Goal: Task Accomplishment & Management: Manage account settings

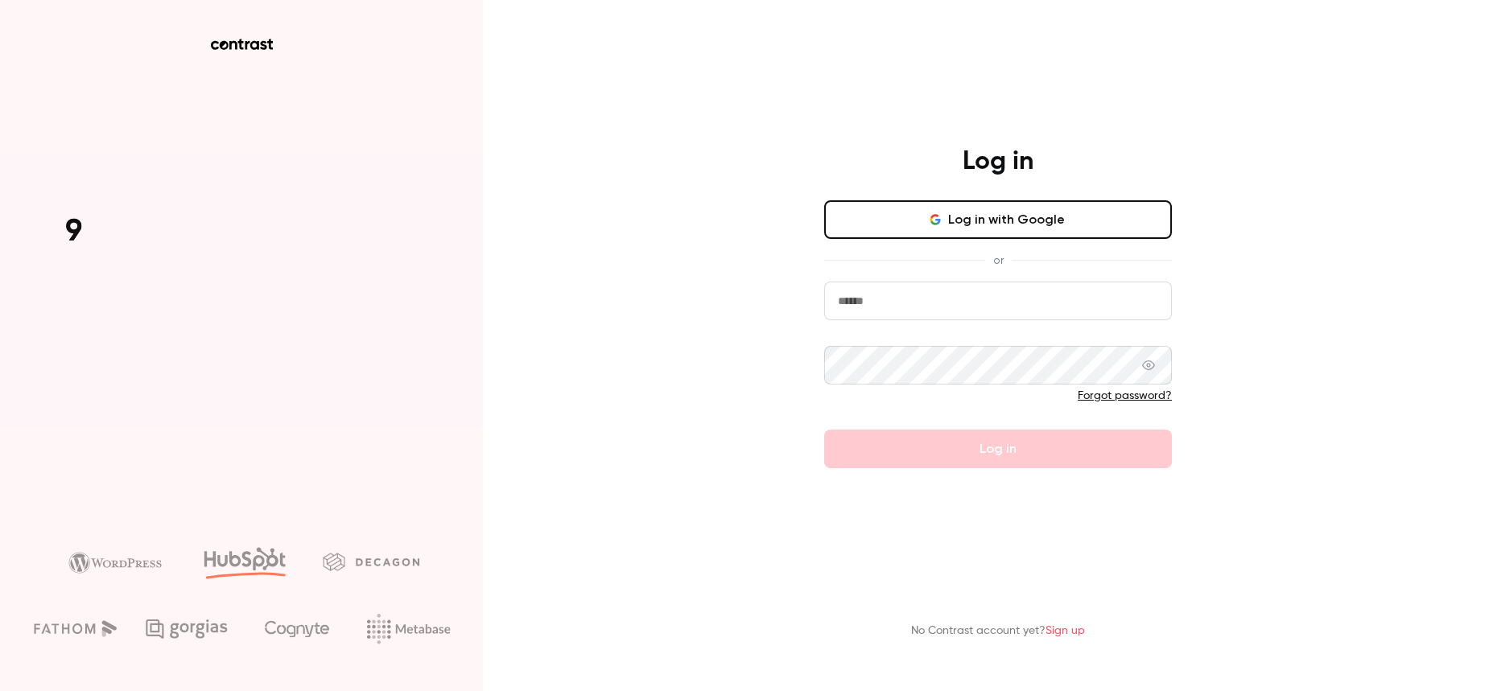
click at [912, 224] on button "Log in with Google" at bounding box center [998, 219] width 348 height 39
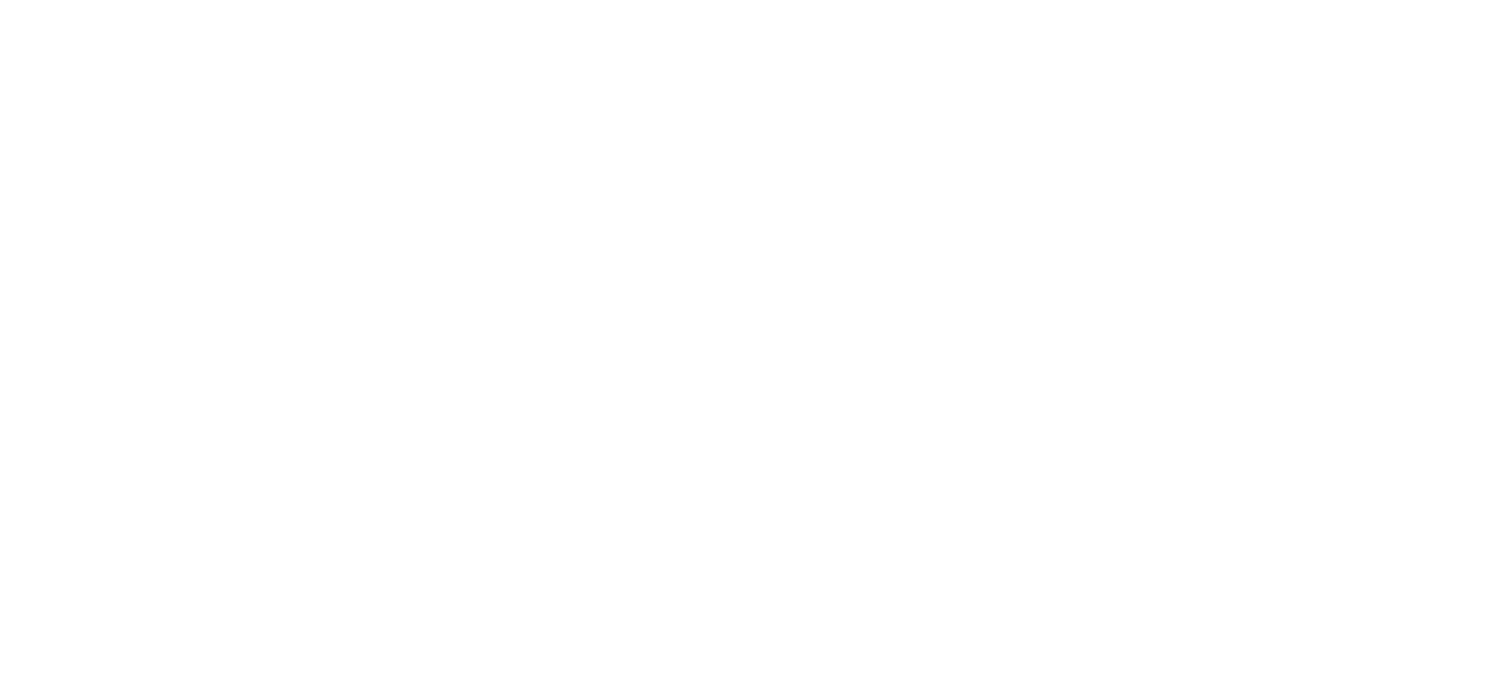
click at [654, 0] on html at bounding box center [744, 0] width 1489 height 0
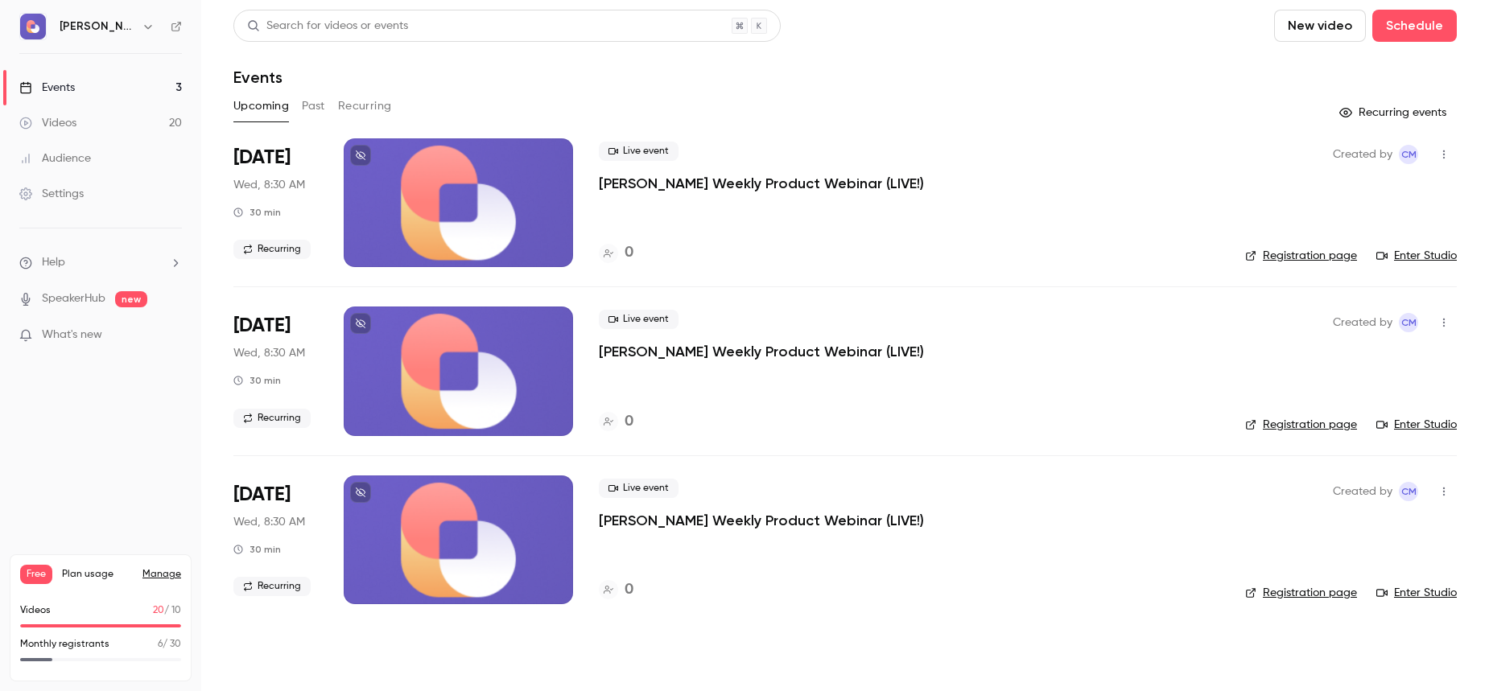
click at [315, 96] on button "Past" at bounding box center [313, 106] width 23 height 26
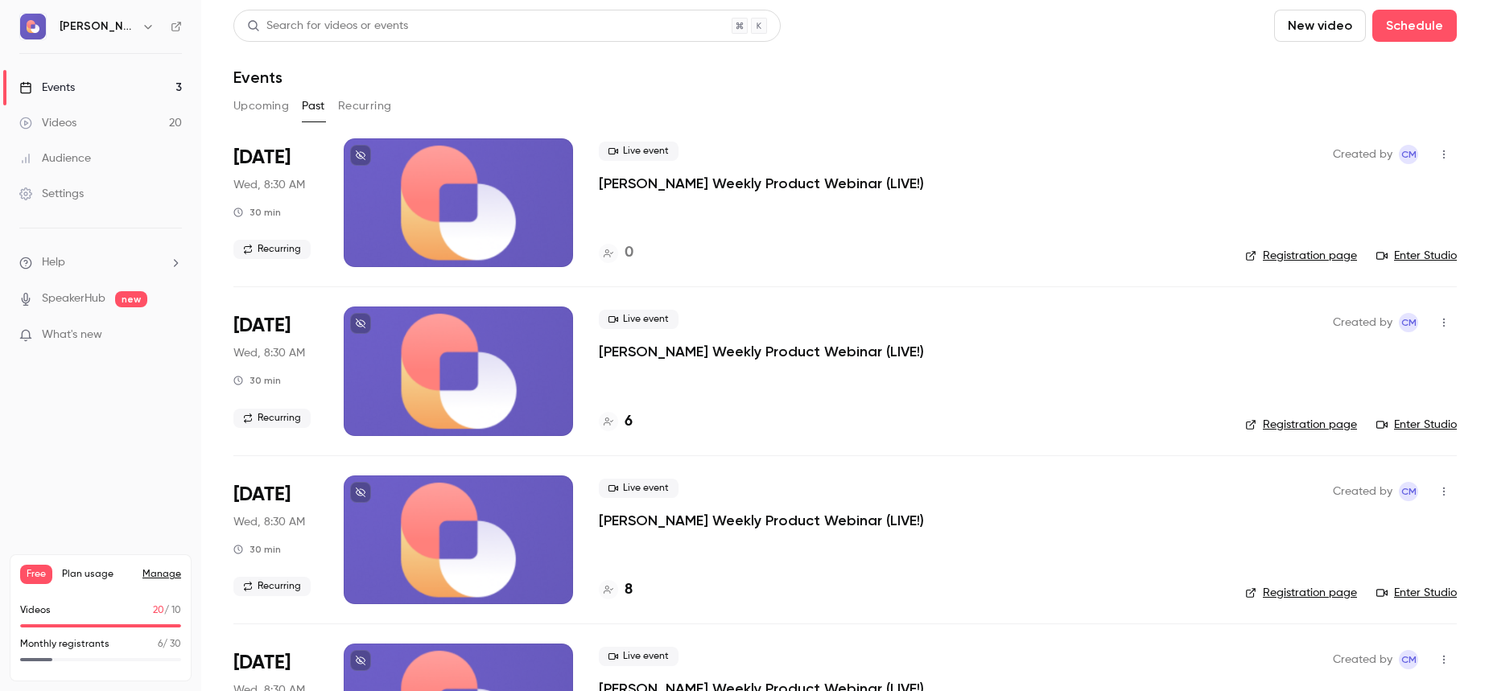
click at [611, 424] on icon at bounding box center [608, 422] width 10 height 10
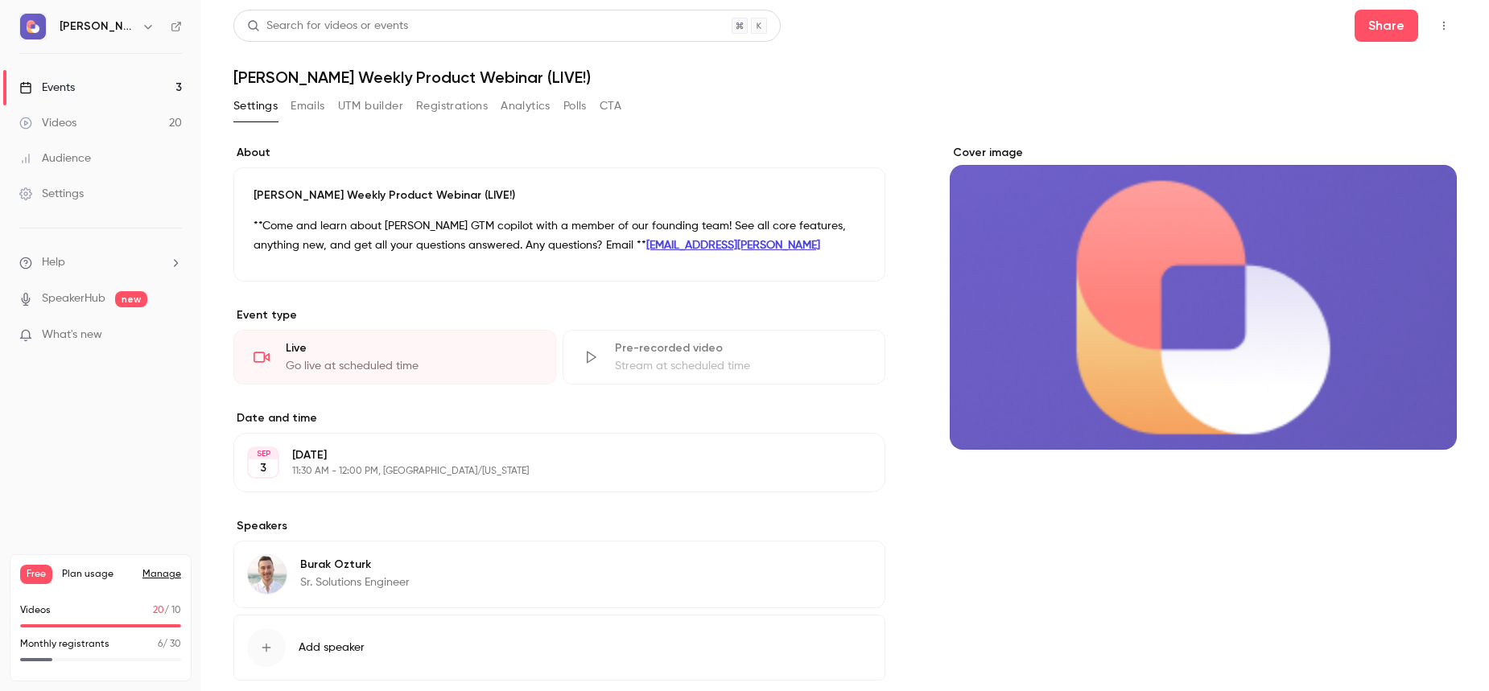
click at [315, 106] on button "Emails" at bounding box center [307, 106] width 34 height 26
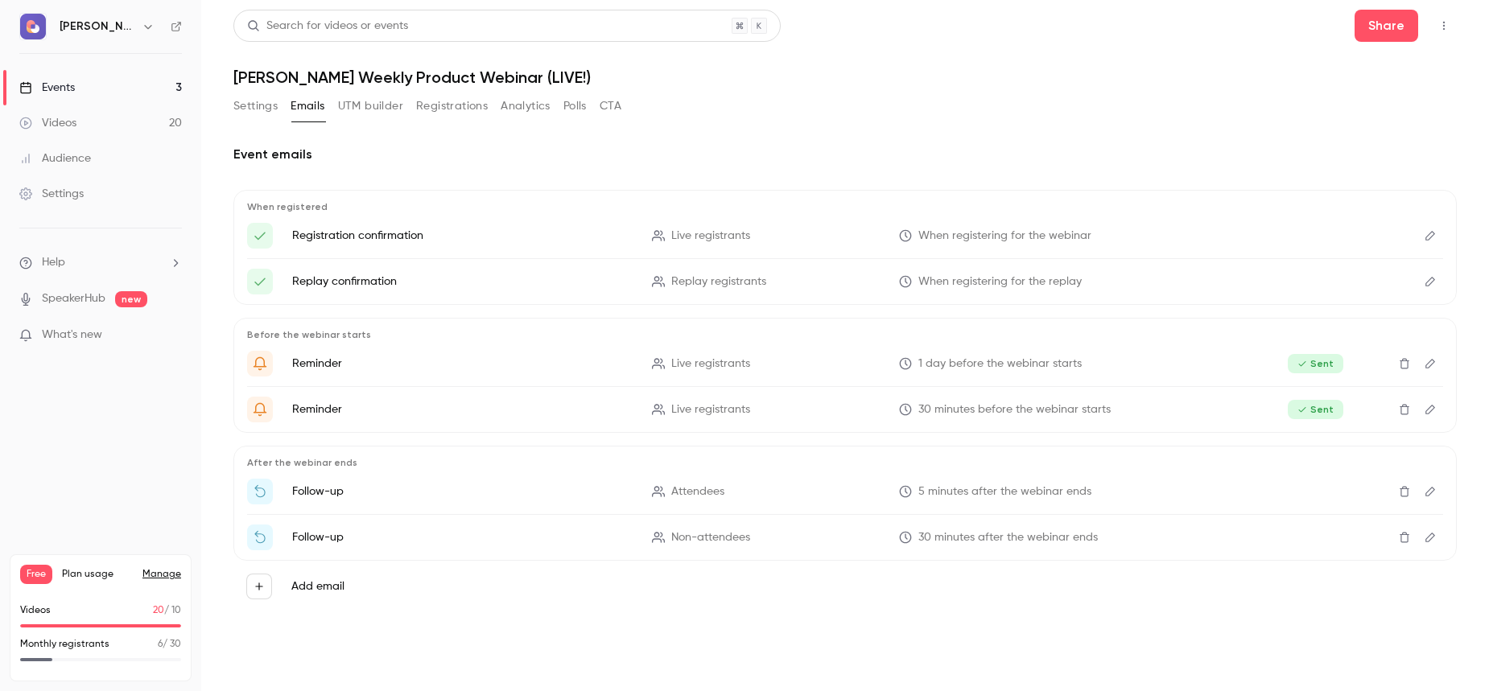
click at [262, 105] on button "Settings" at bounding box center [255, 106] width 44 height 26
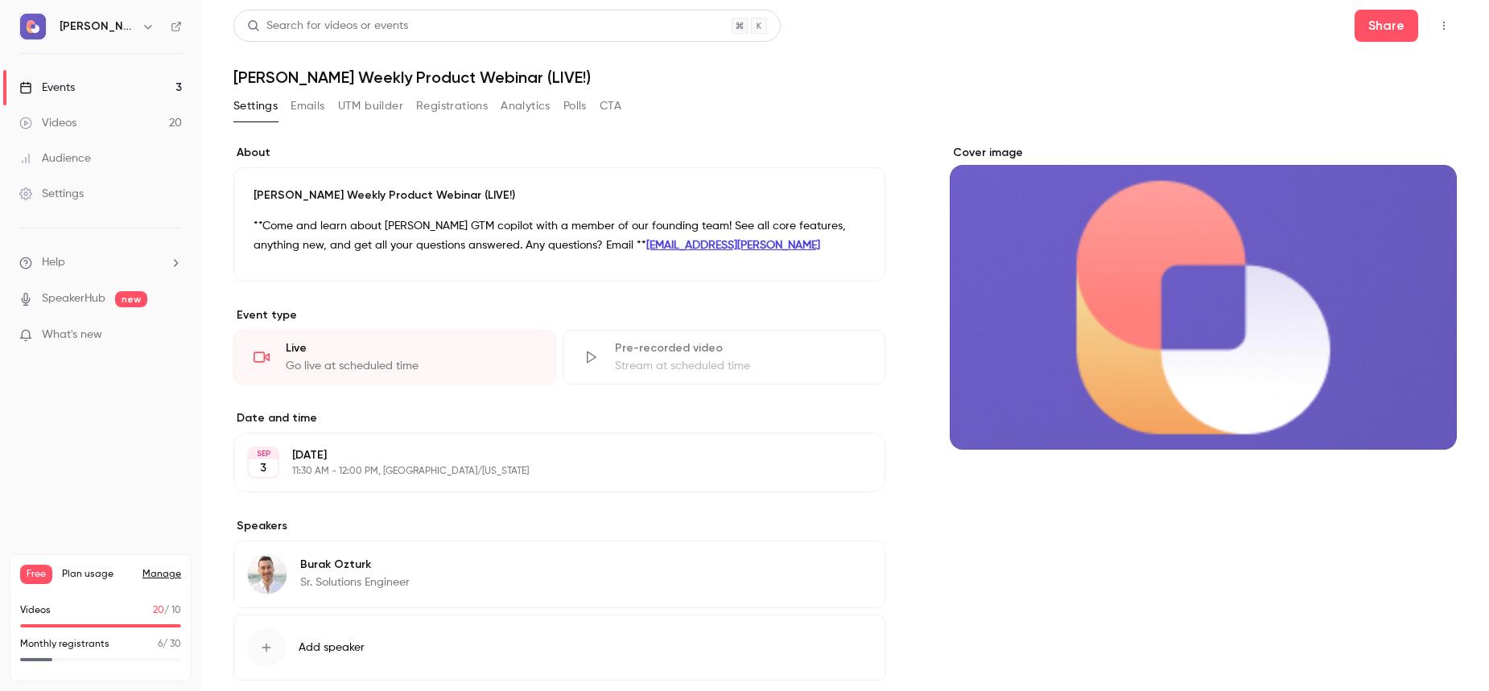
click at [105, 340] on p "What's new" at bounding box center [87, 335] width 137 height 17
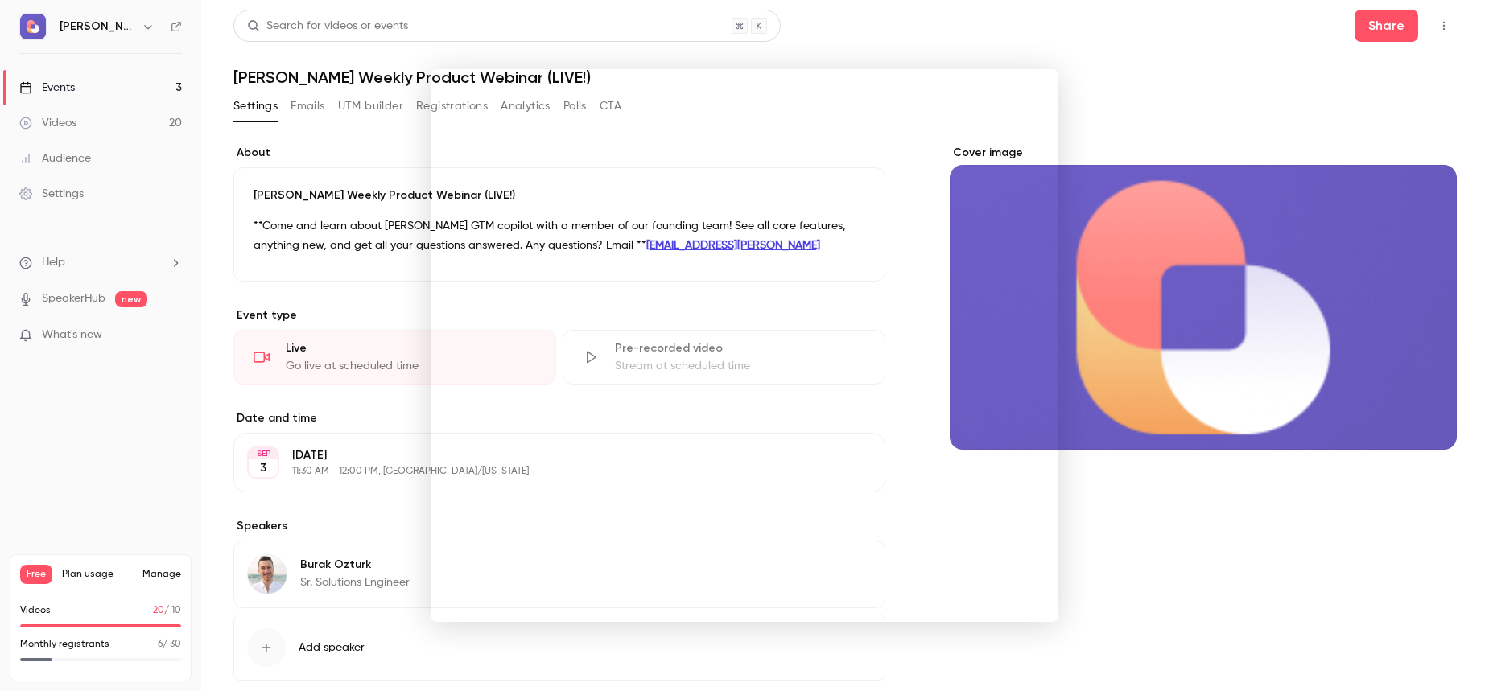
click at [364, 385] on div at bounding box center [744, 345] width 1489 height 691
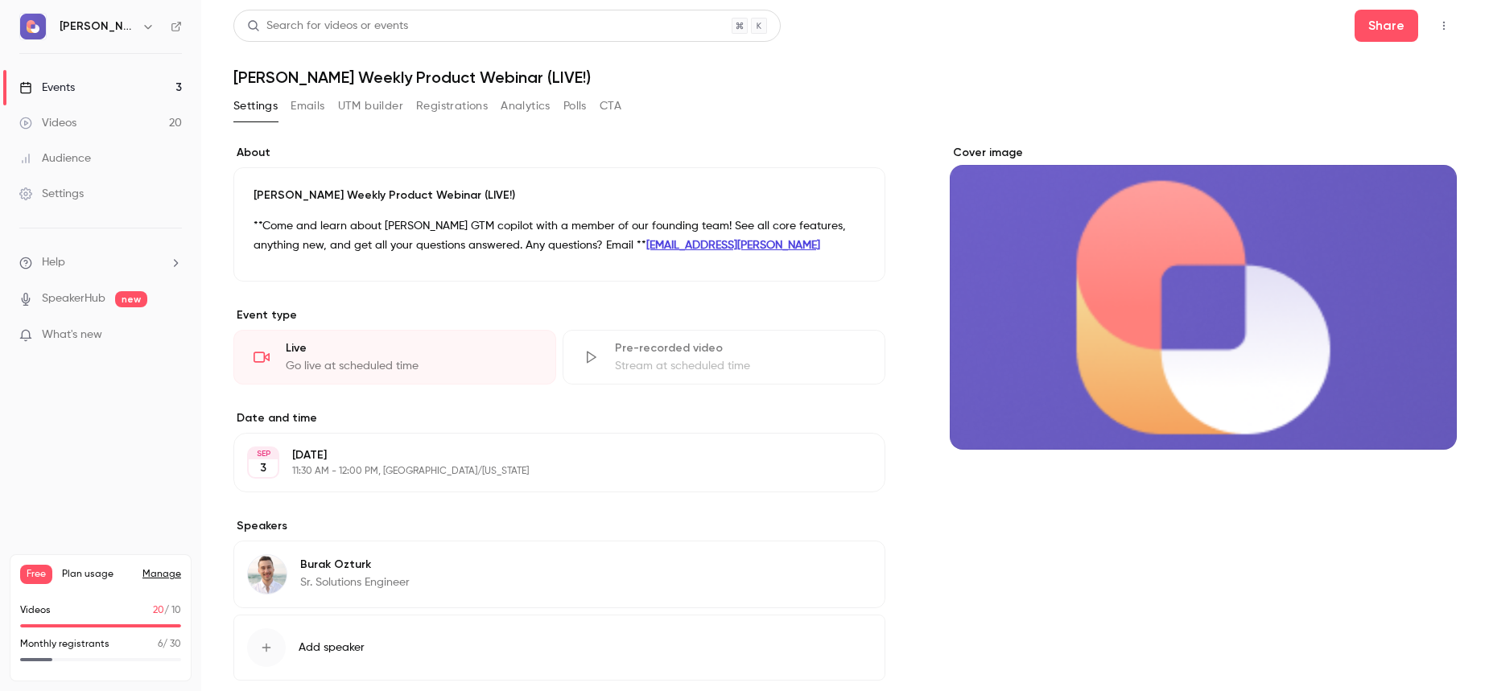
click at [142, 30] on icon "button" at bounding box center [148, 26] width 13 height 13
click at [105, 146] on div "Billing" at bounding box center [134, 149] width 150 height 16
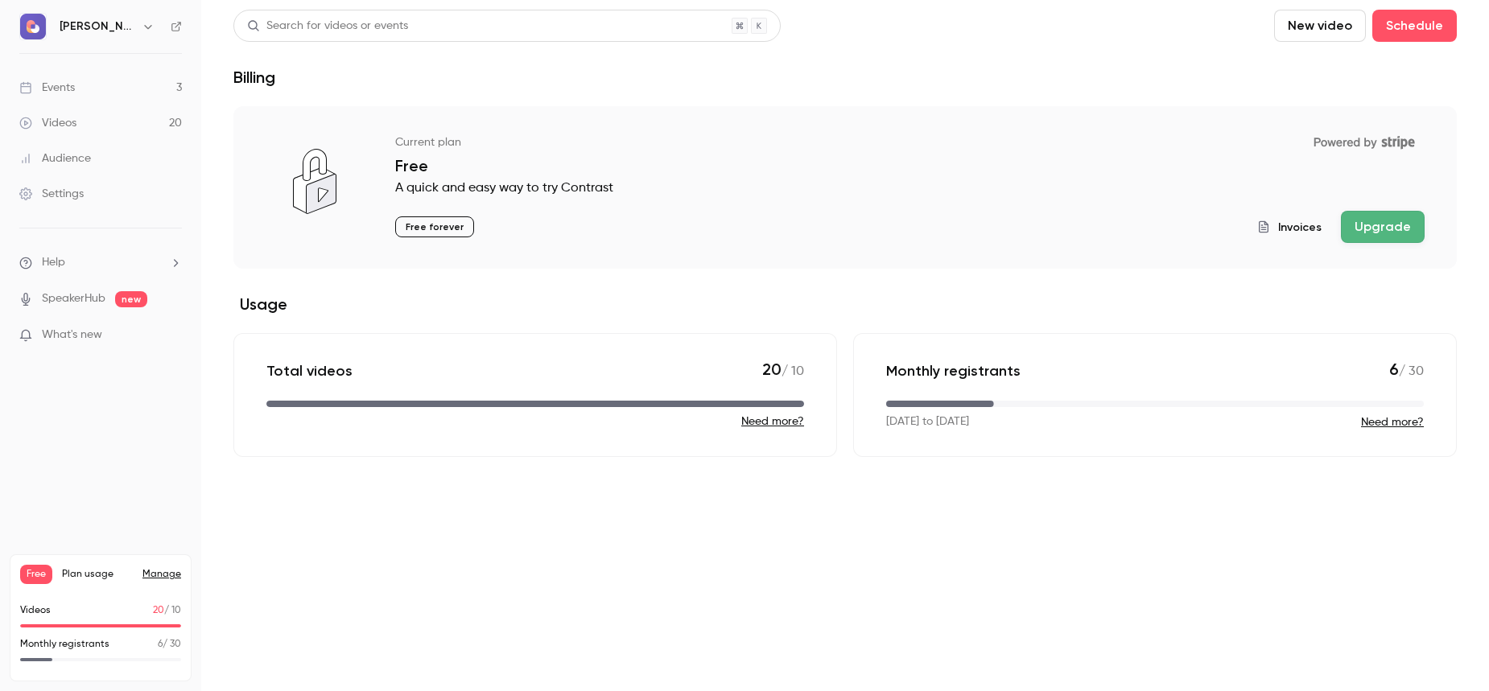
click at [87, 199] on link "Settings" at bounding box center [100, 193] width 201 height 35
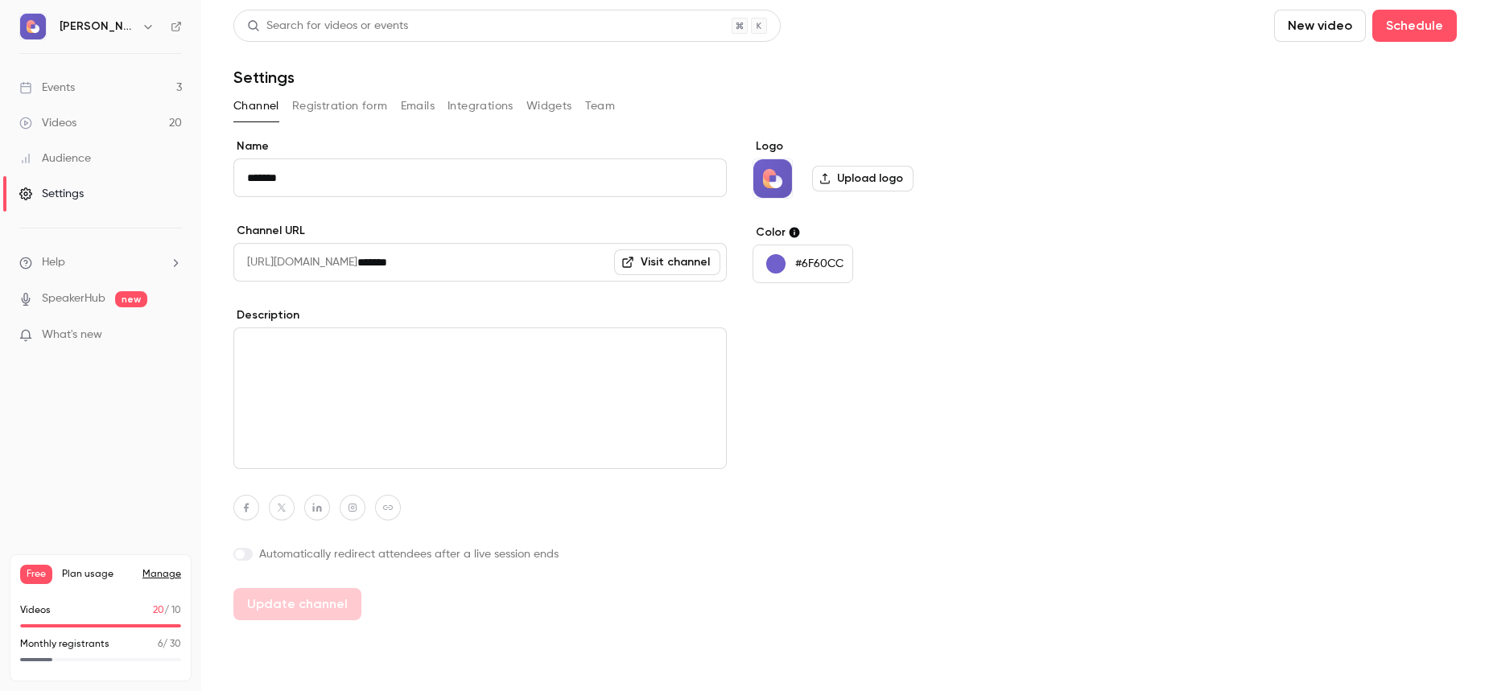
click at [320, 110] on button "Registration form" at bounding box center [340, 106] width 96 height 26
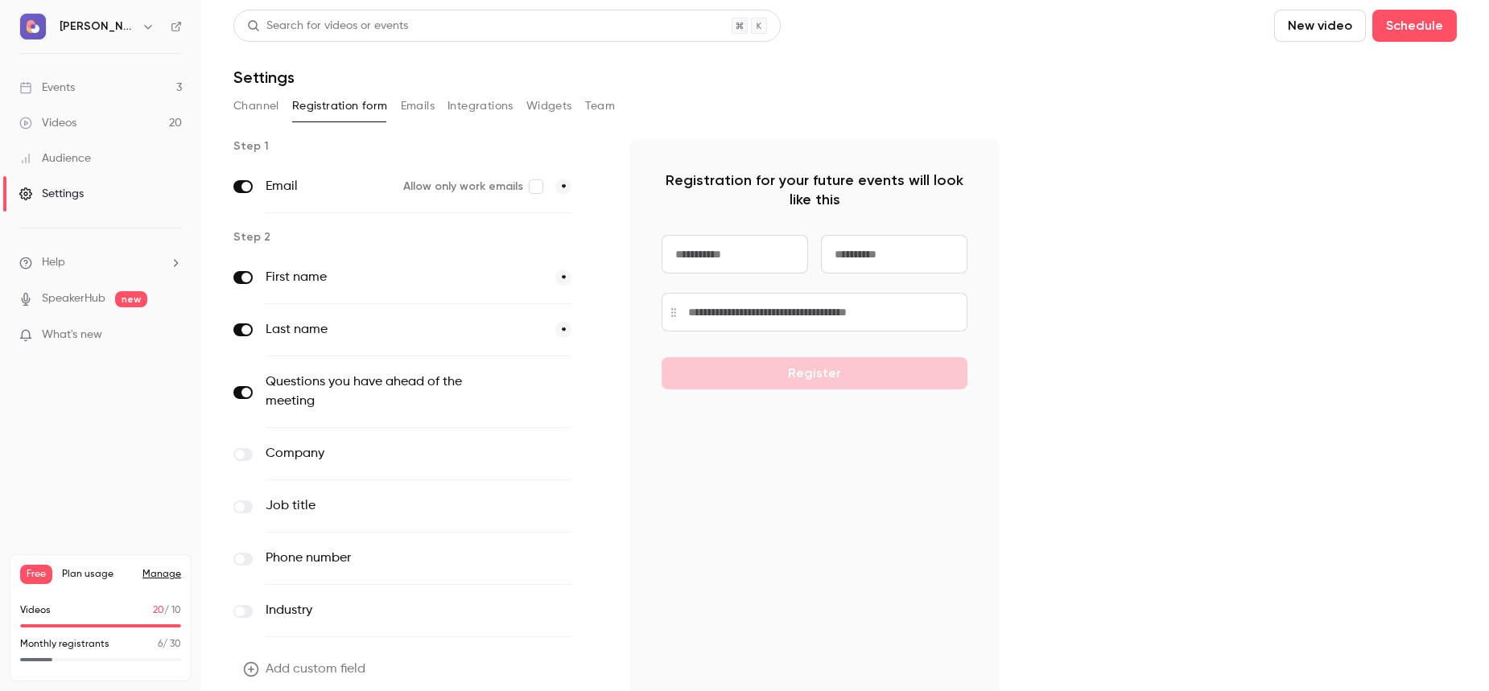
click at [419, 105] on button "Emails" at bounding box center [418, 106] width 34 height 26
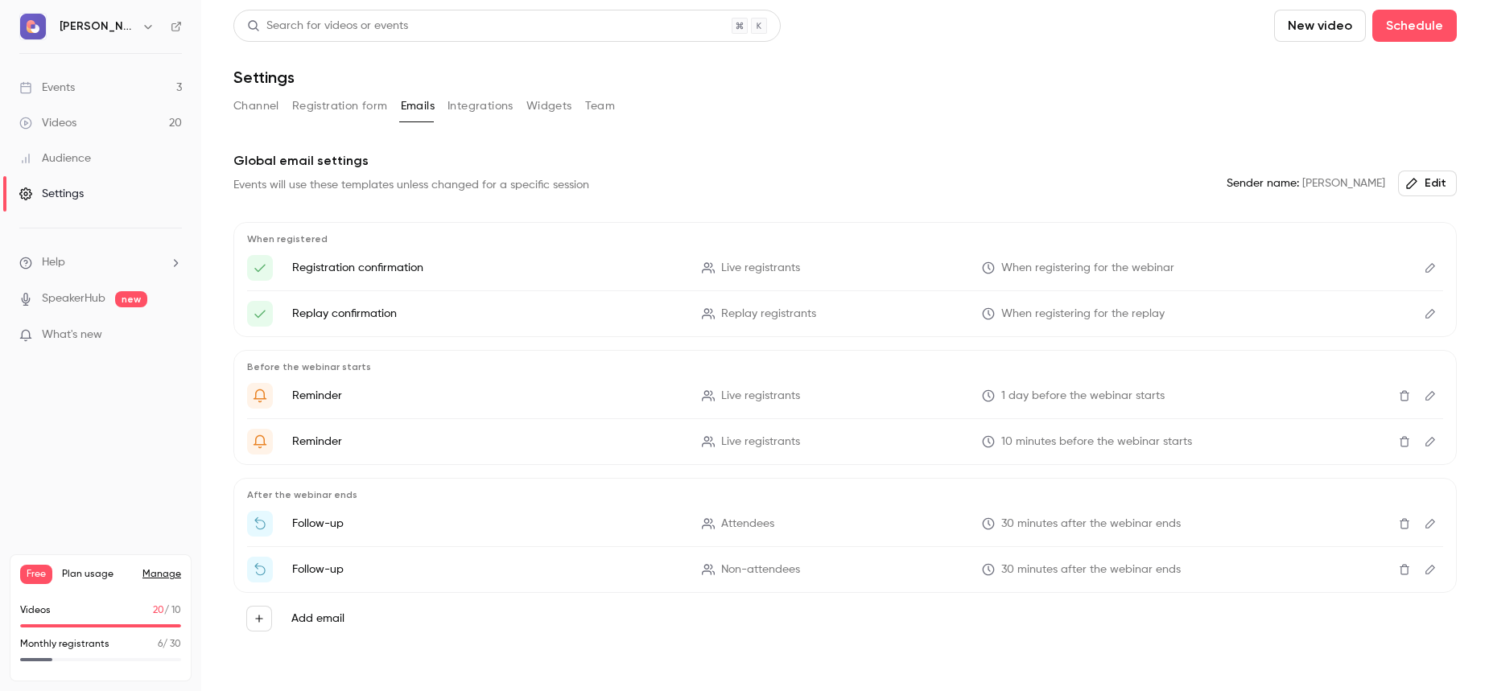
click at [487, 109] on button "Integrations" at bounding box center [480, 106] width 66 height 26
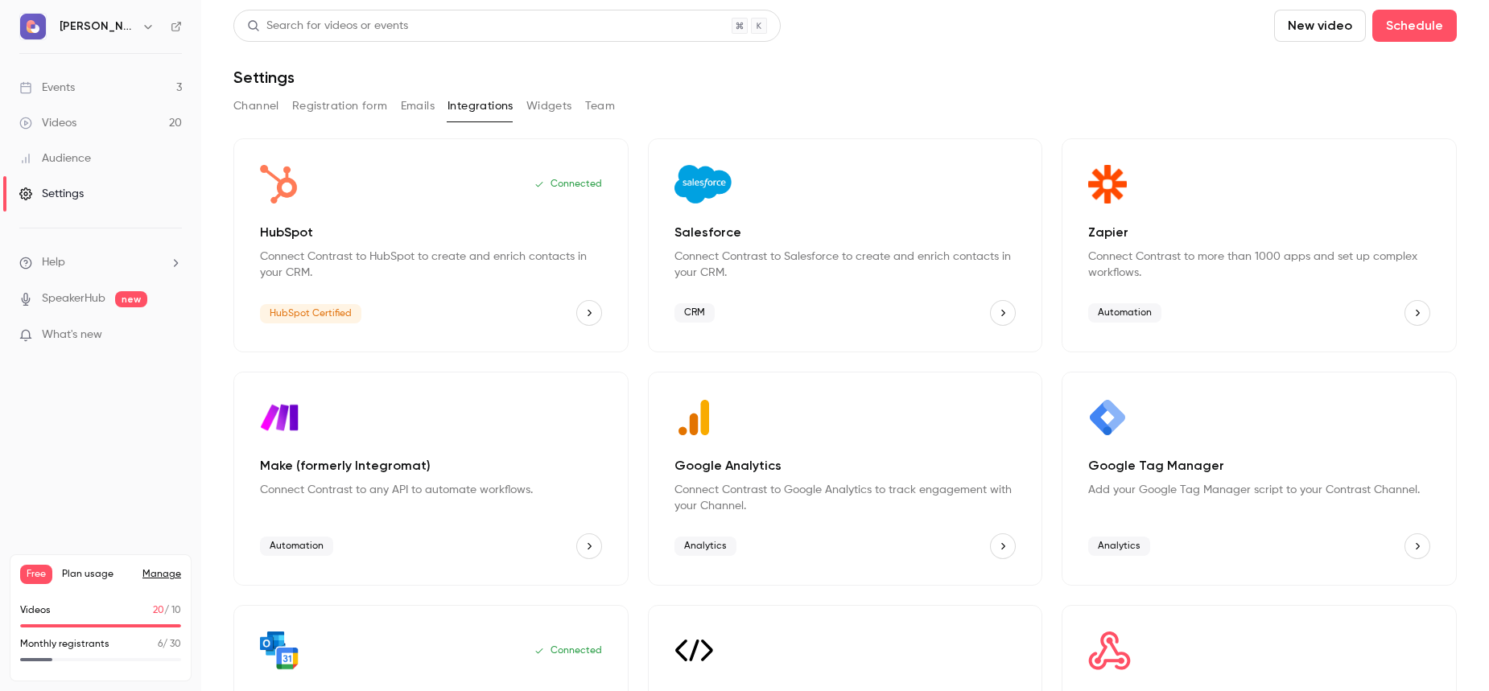
click at [554, 107] on button "Widgets" at bounding box center [549, 106] width 46 height 26
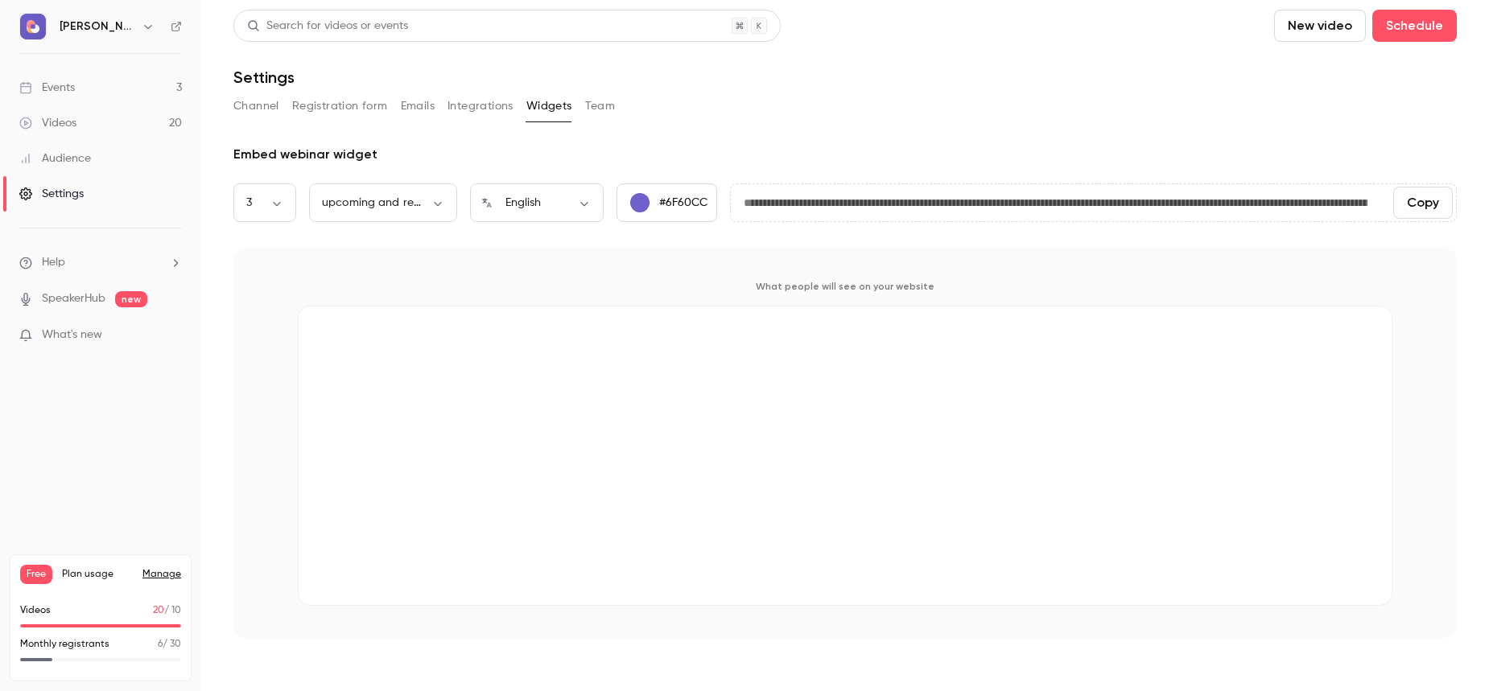
click at [608, 114] on button "Team" at bounding box center [600, 106] width 31 height 26
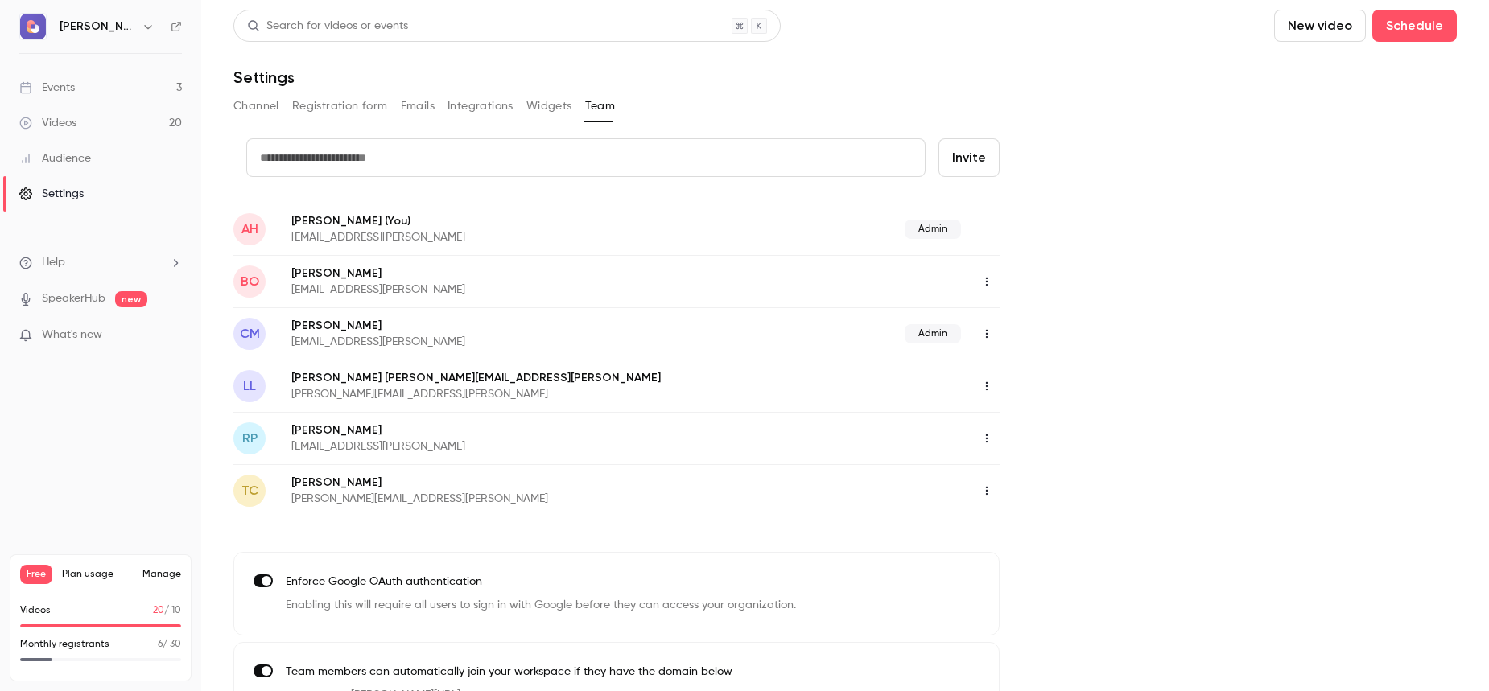
click at [984, 334] on icon "button" at bounding box center [986, 333] width 13 height 11
click at [1016, 405] on li "Delete member" at bounding box center [1061, 417] width 174 height 42
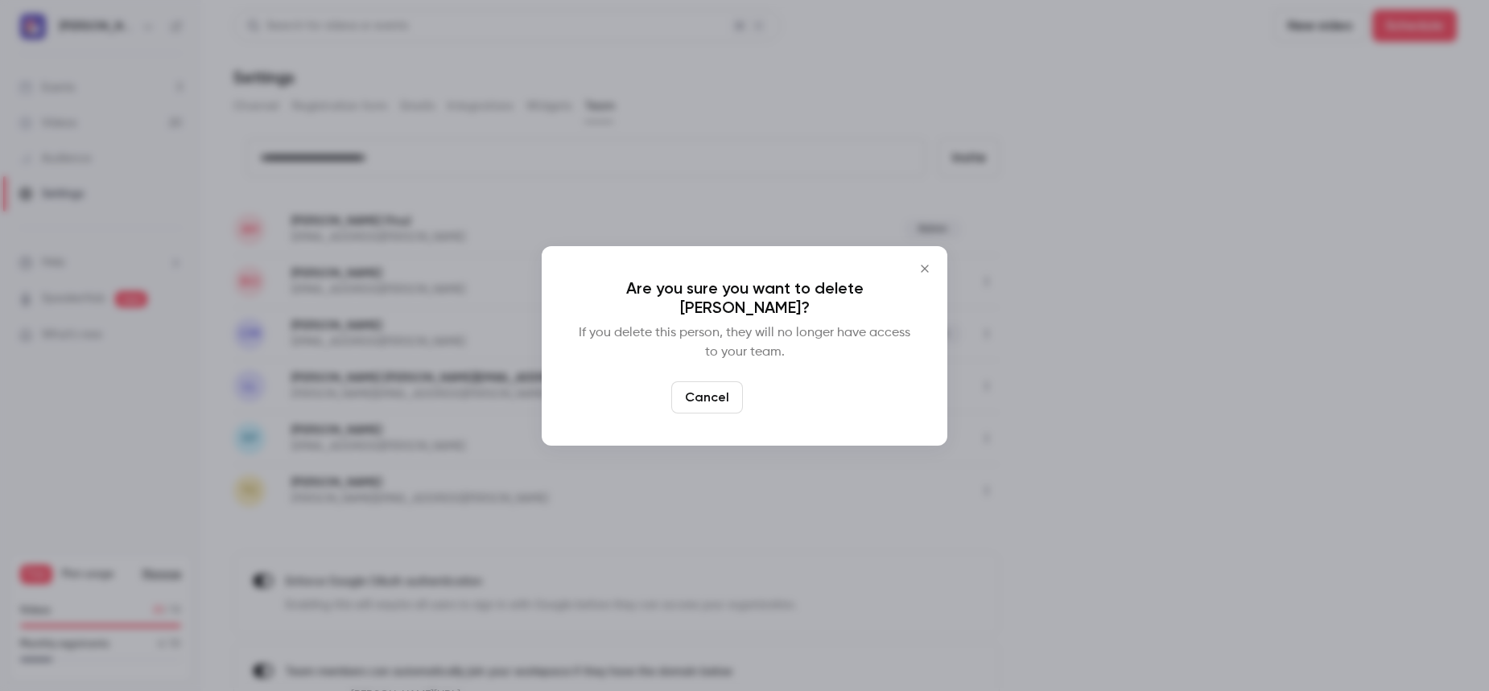
click at [781, 396] on button "Delete" at bounding box center [783, 397] width 69 height 32
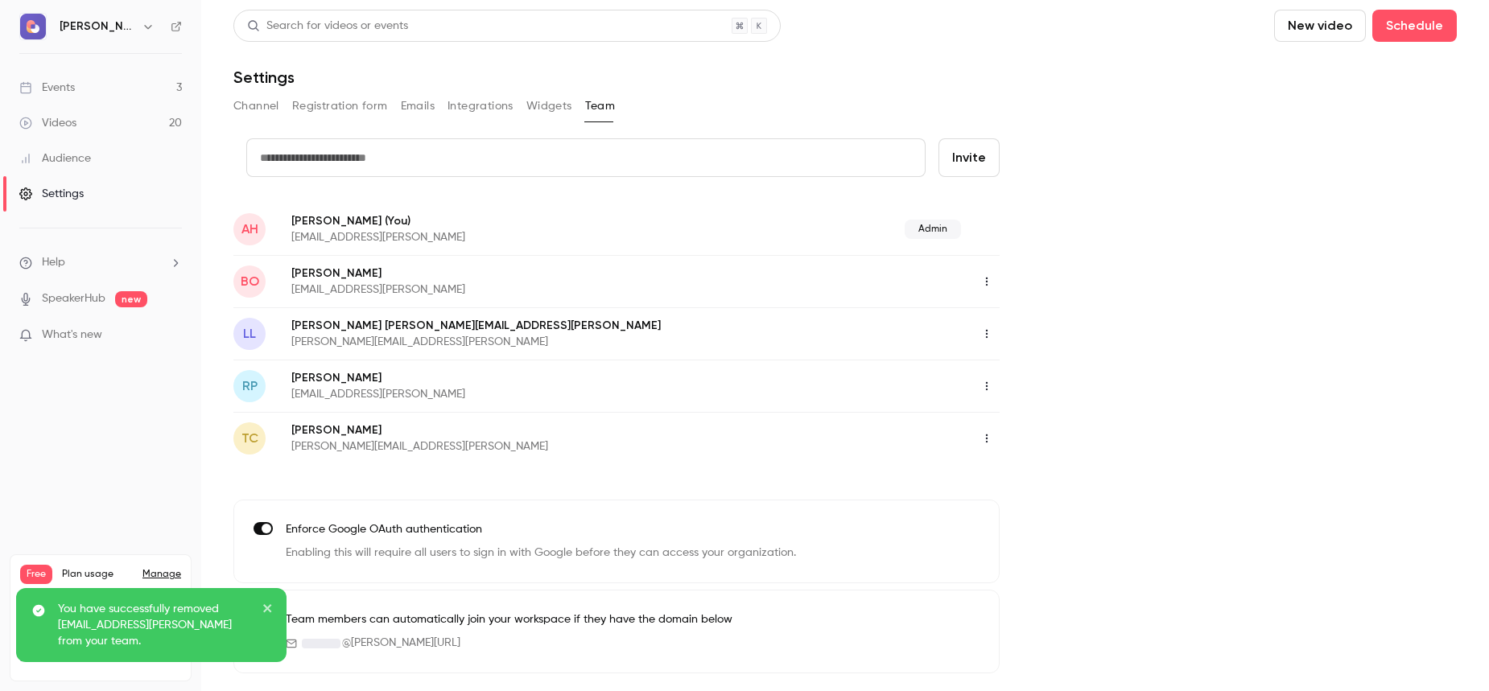
click at [989, 274] on button "button" at bounding box center [987, 282] width 26 height 26
click at [1013, 360] on div "Delete member" at bounding box center [1074, 364] width 122 height 16
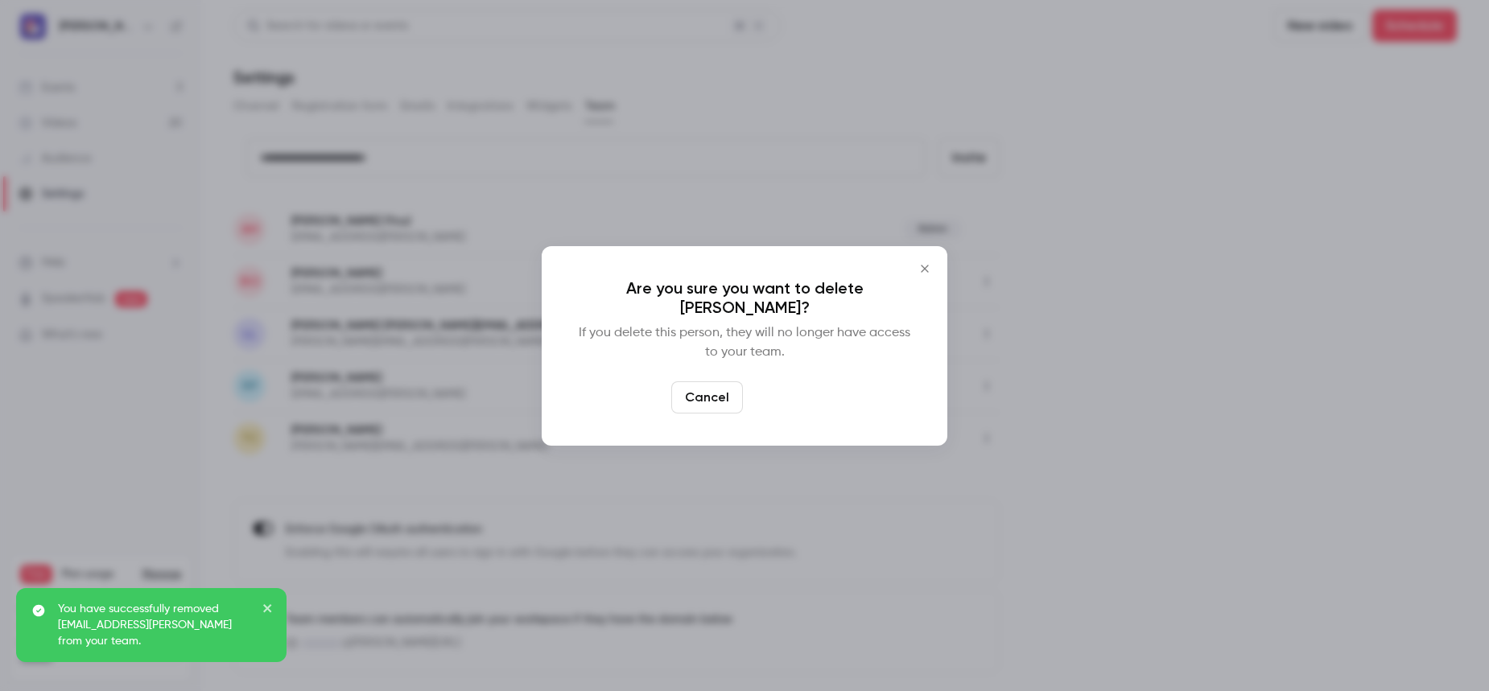
click at [777, 397] on button "Delete" at bounding box center [783, 397] width 69 height 32
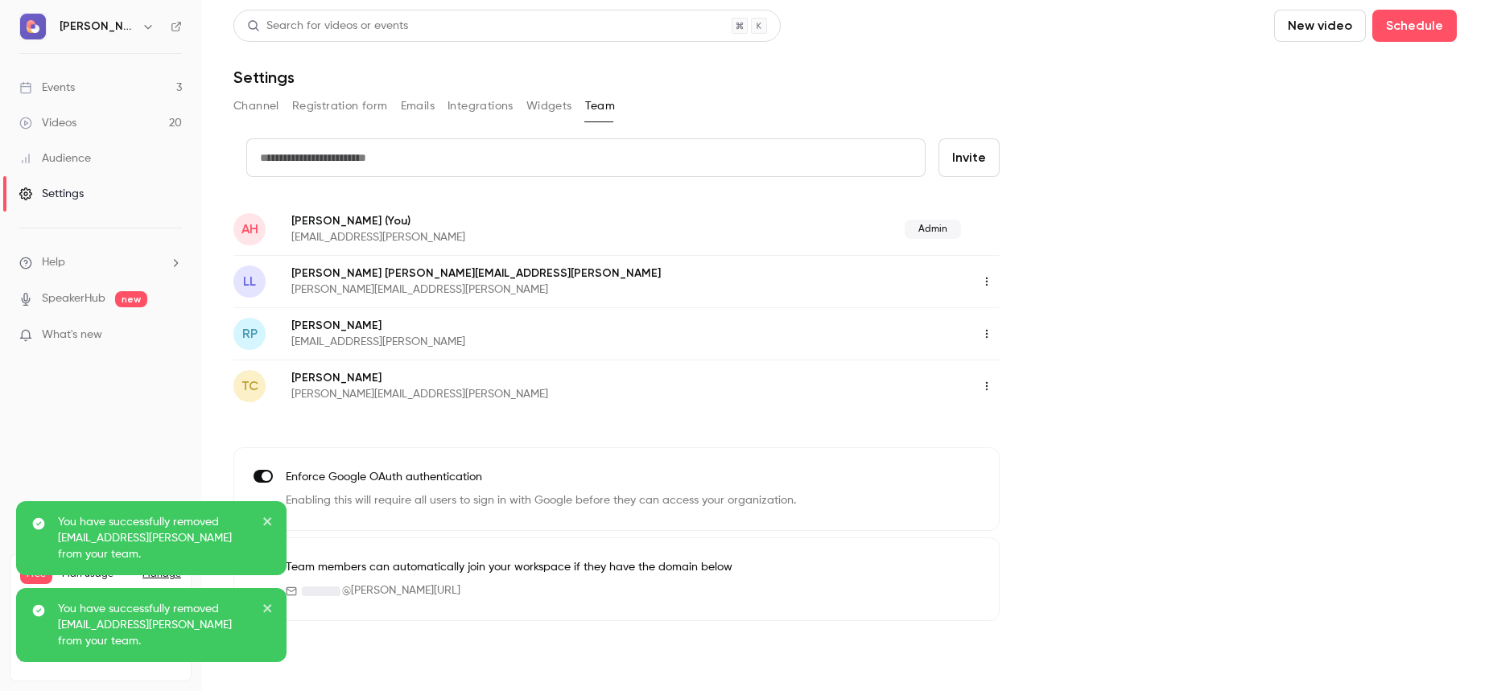
click at [989, 332] on icon "button" at bounding box center [986, 333] width 13 height 11
click at [1011, 419] on div at bounding box center [1000, 416] width 26 height 13
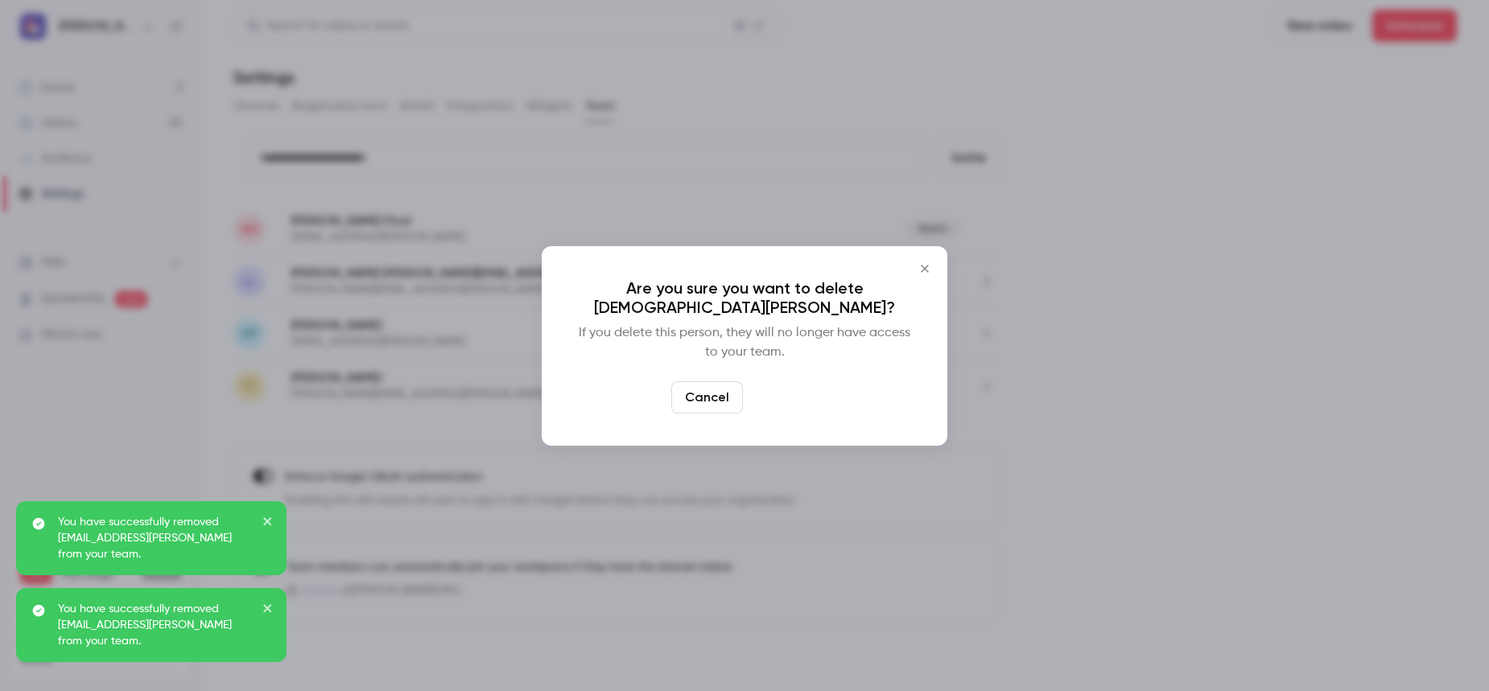
click at [768, 402] on button "Delete" at bounding box center [783, 397] width 69 height 32
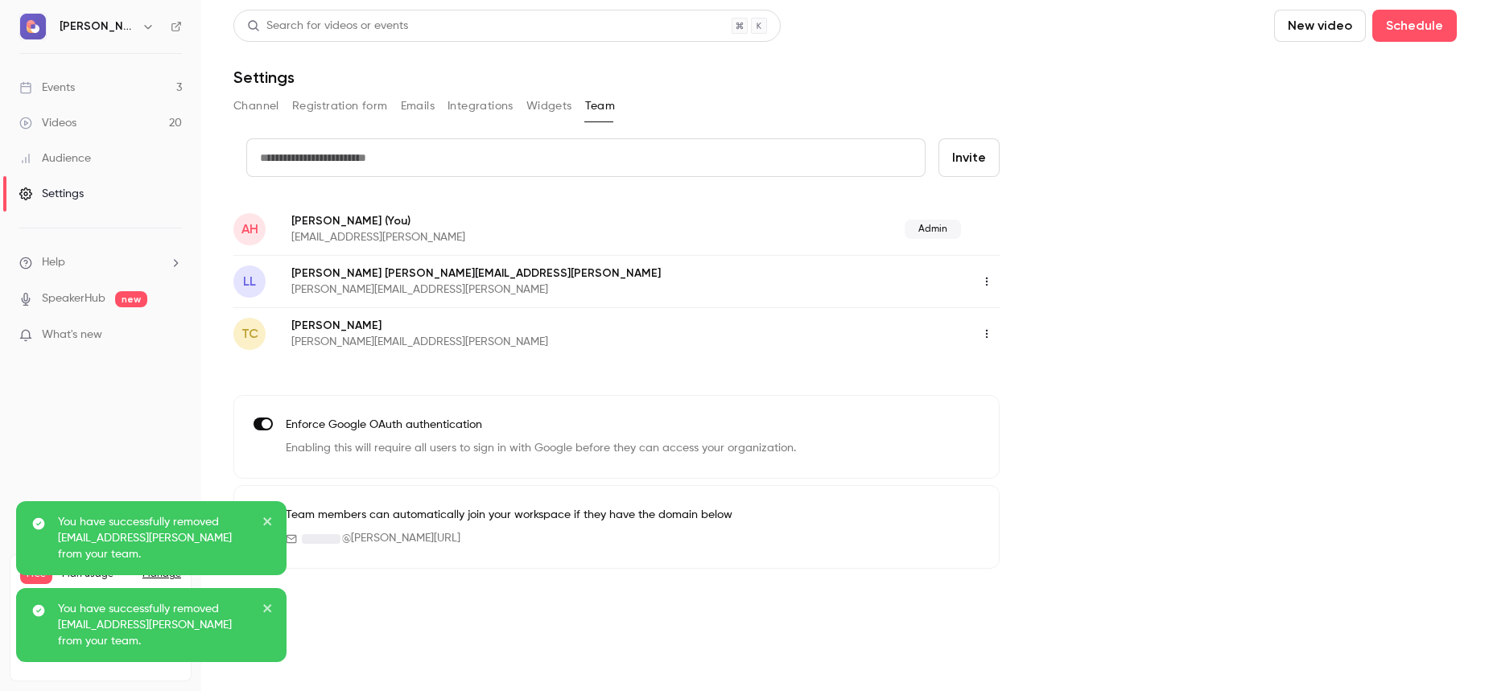
click at [986, 389] on div "credit card Invite AH [PERSON_NAME] (You) [EMAIL_ADDRESS][PERSON_NAME] Admin LL…" at bounding box center [844, 353] width 1223 height 430
click at [986, 331] on icon "button" at bounding box center [987, 334] width 2 height 9
click at [999, 421] on icon at bounding box center [993, 416] width 13 height 13
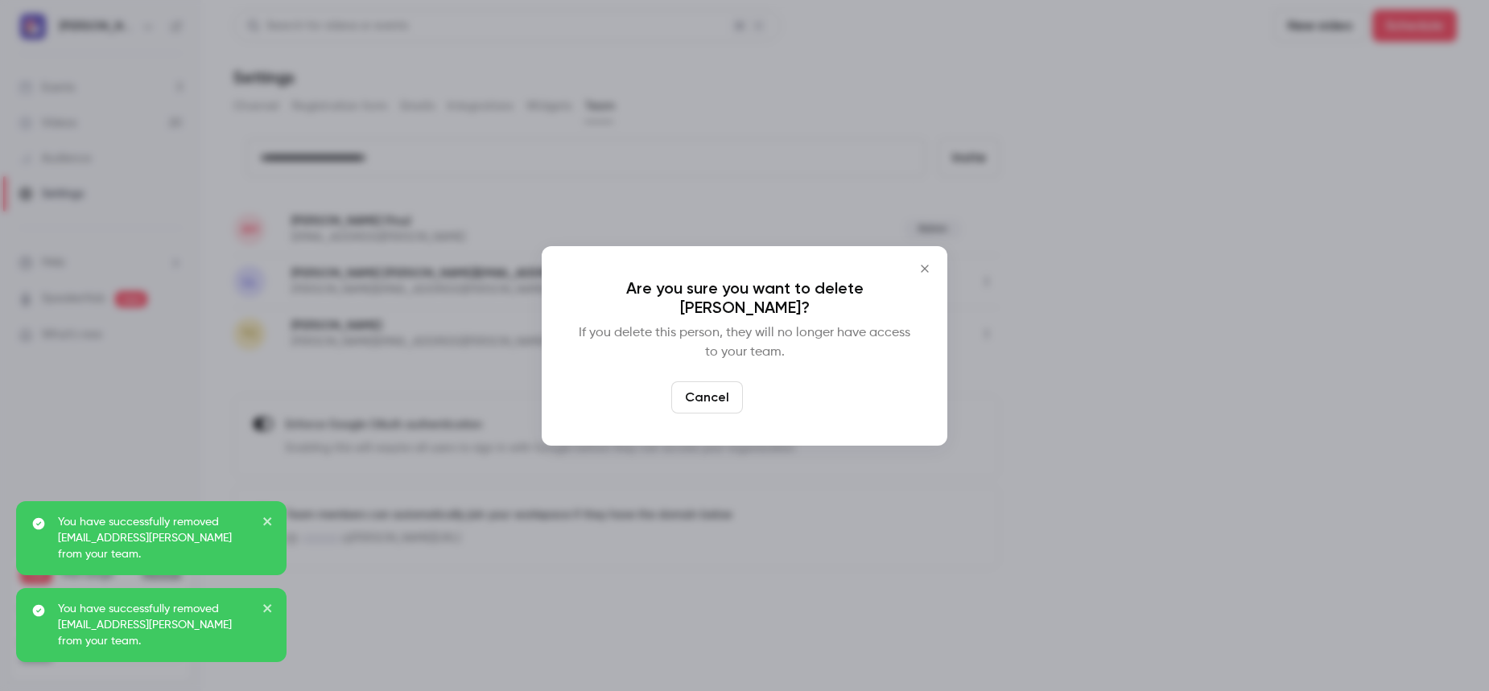
click at [788, 397] on button "Delete" at bounding box center [783, 397] width 69 height 32
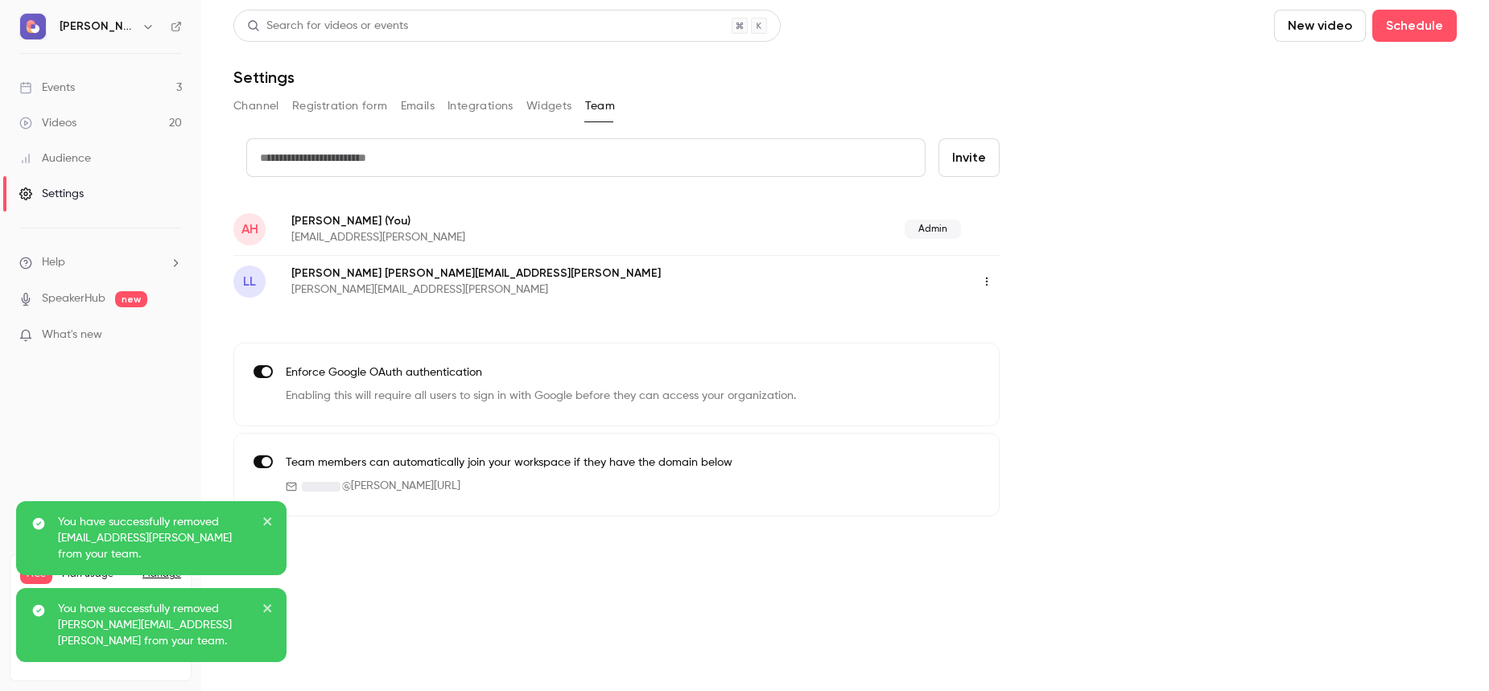
click at [990, 281] on icon "button" at bounding box center [986, 281] width 13 height 11
click at [1023, 369] on div "Delete member" at bounding box center [1074, 364] width 122 height 16
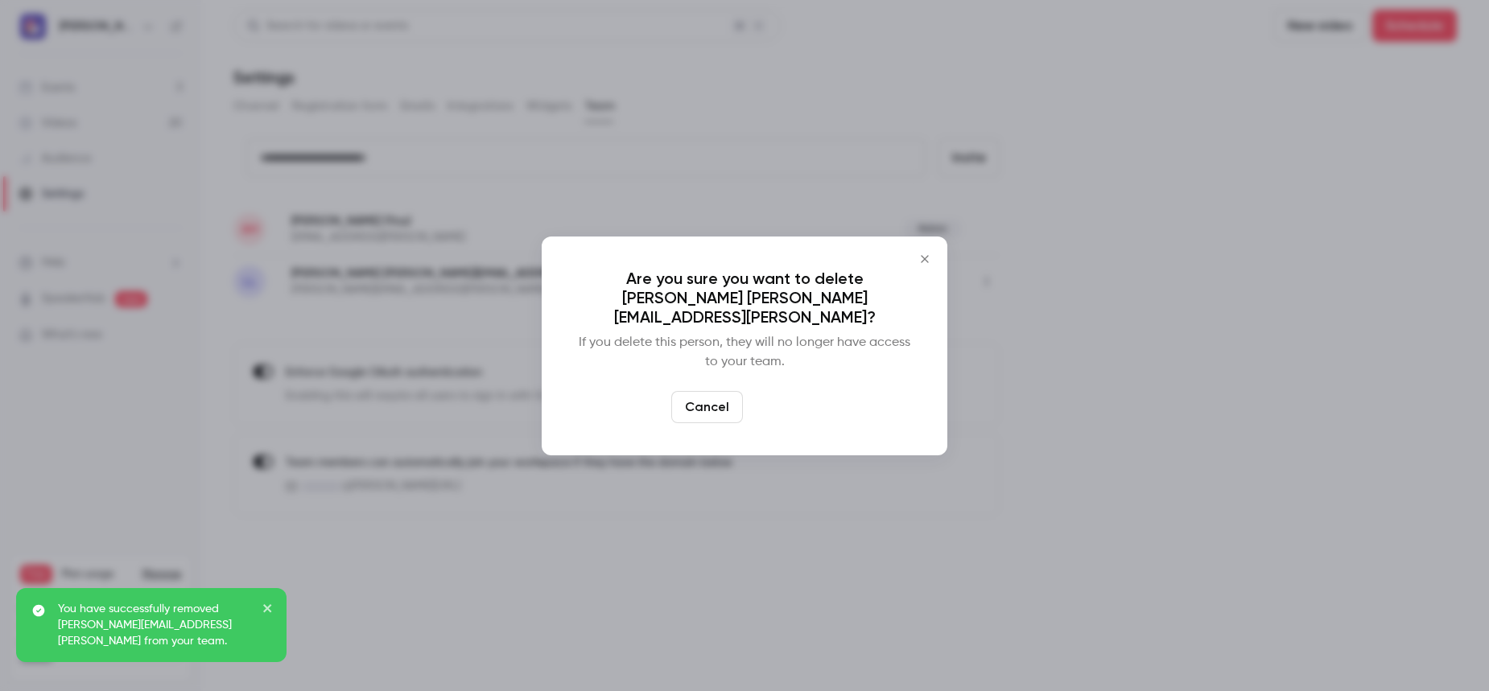
click at [770, 397] on button "Delete" at bounding box center [783, 407] width 69 height 32
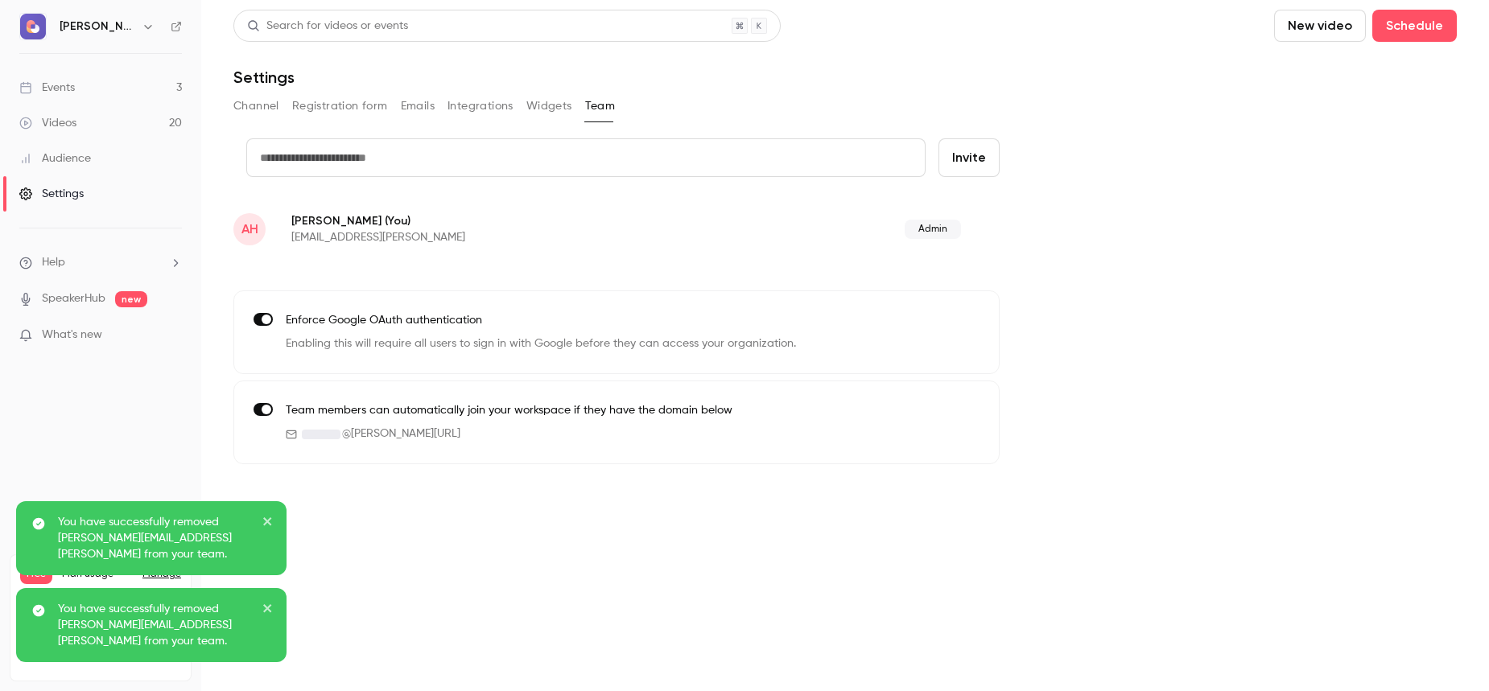
click at [269, 414] on label at bounding box center [262, 409] width 19 height 13
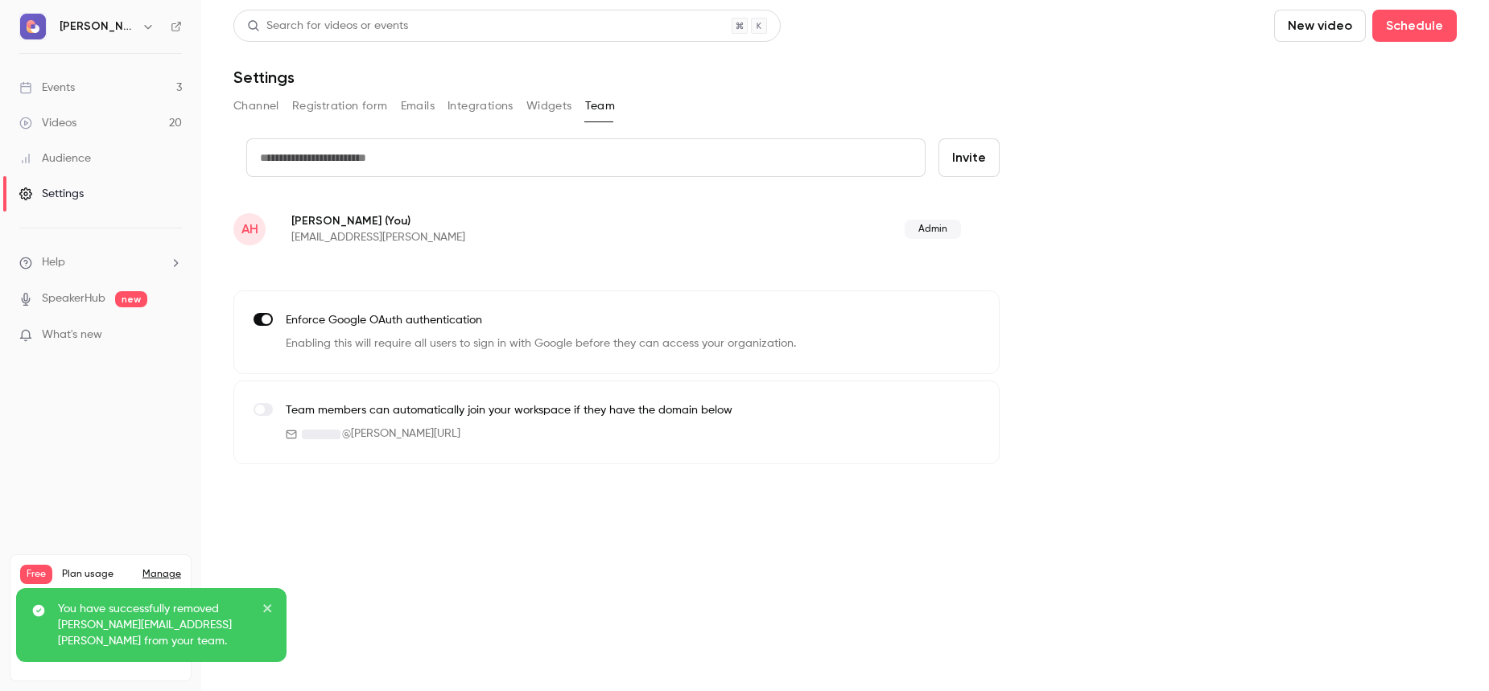
click at [268, 412] on label at bounding box center [262, 409] width 19 height 13
click at [263, 408] on span at bounding box center [267, 410] width 10 height 10
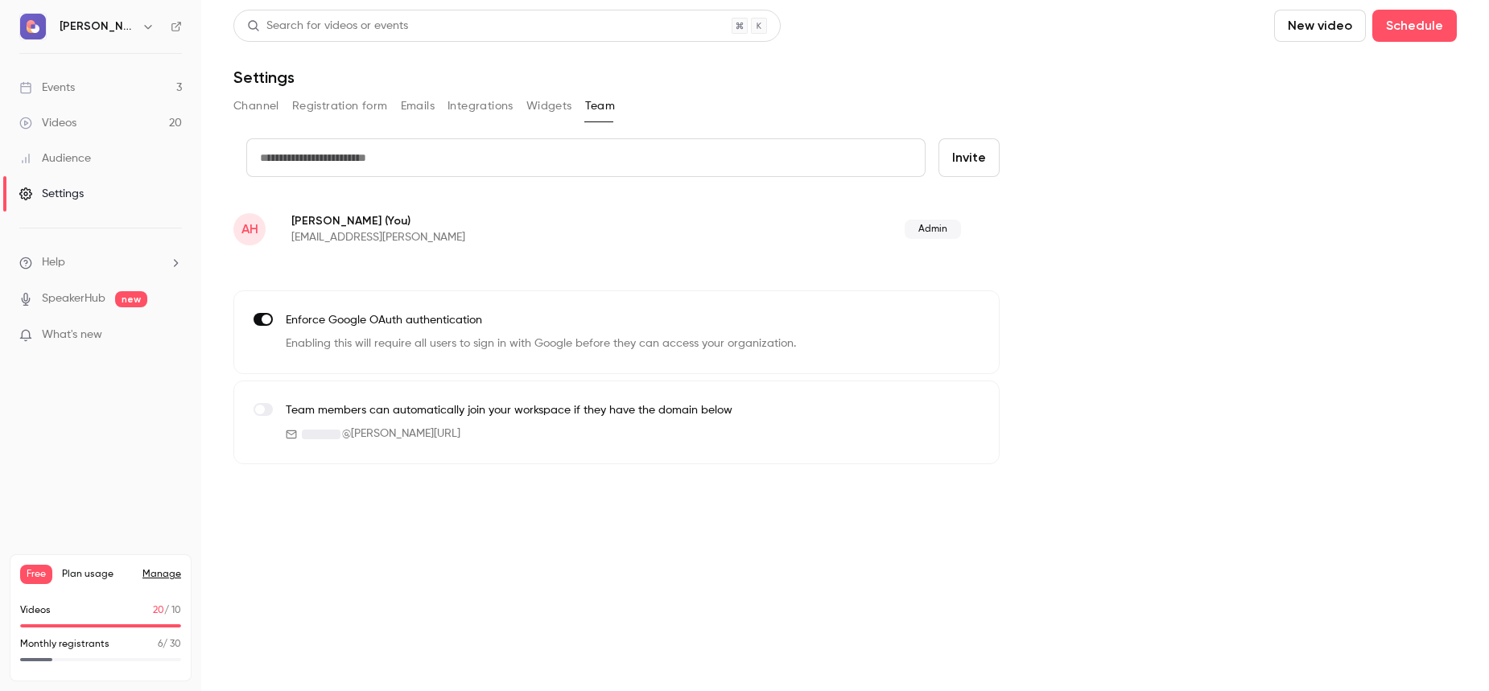
click at [546, 113] on button "Widgets" at bounding box center [549, 106] width 46 height 26
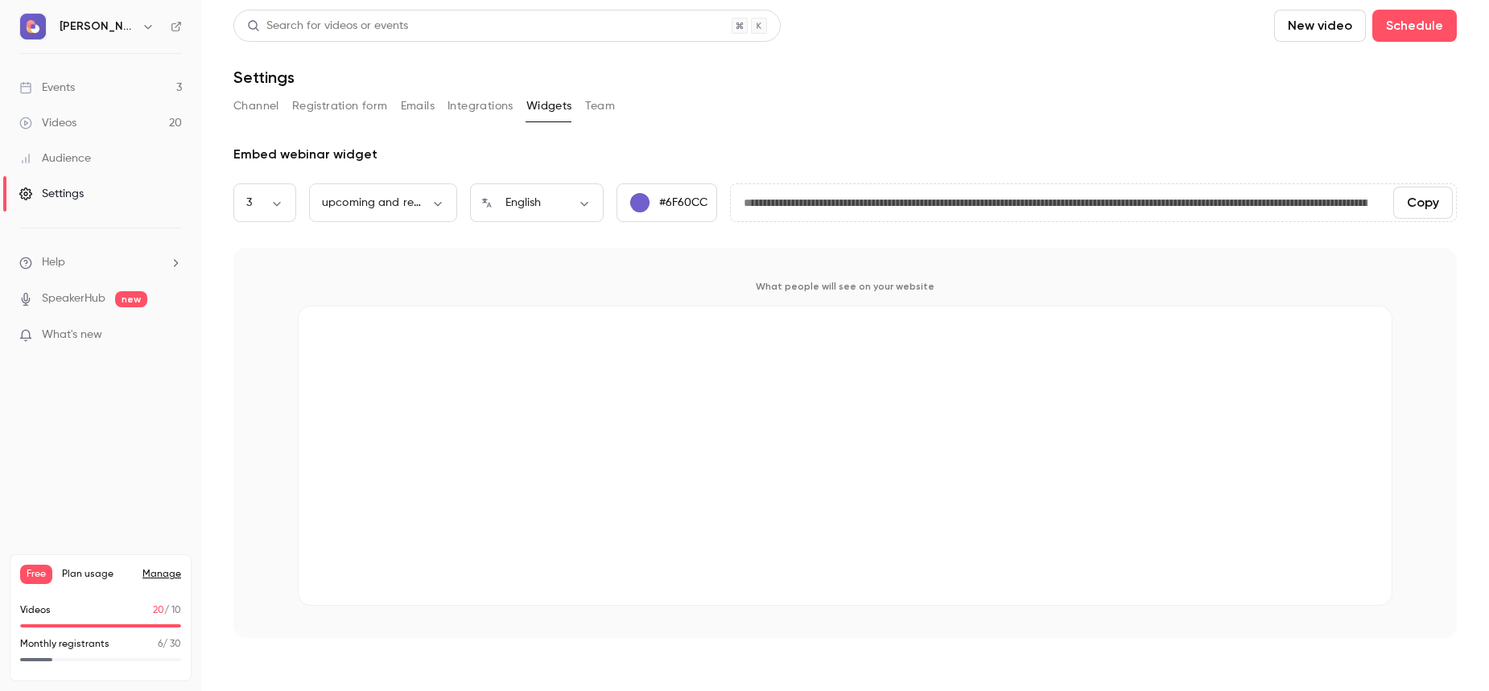
click at [484, 104] on button "Integrations" at bounding box center [480, 106] width 66 height 26
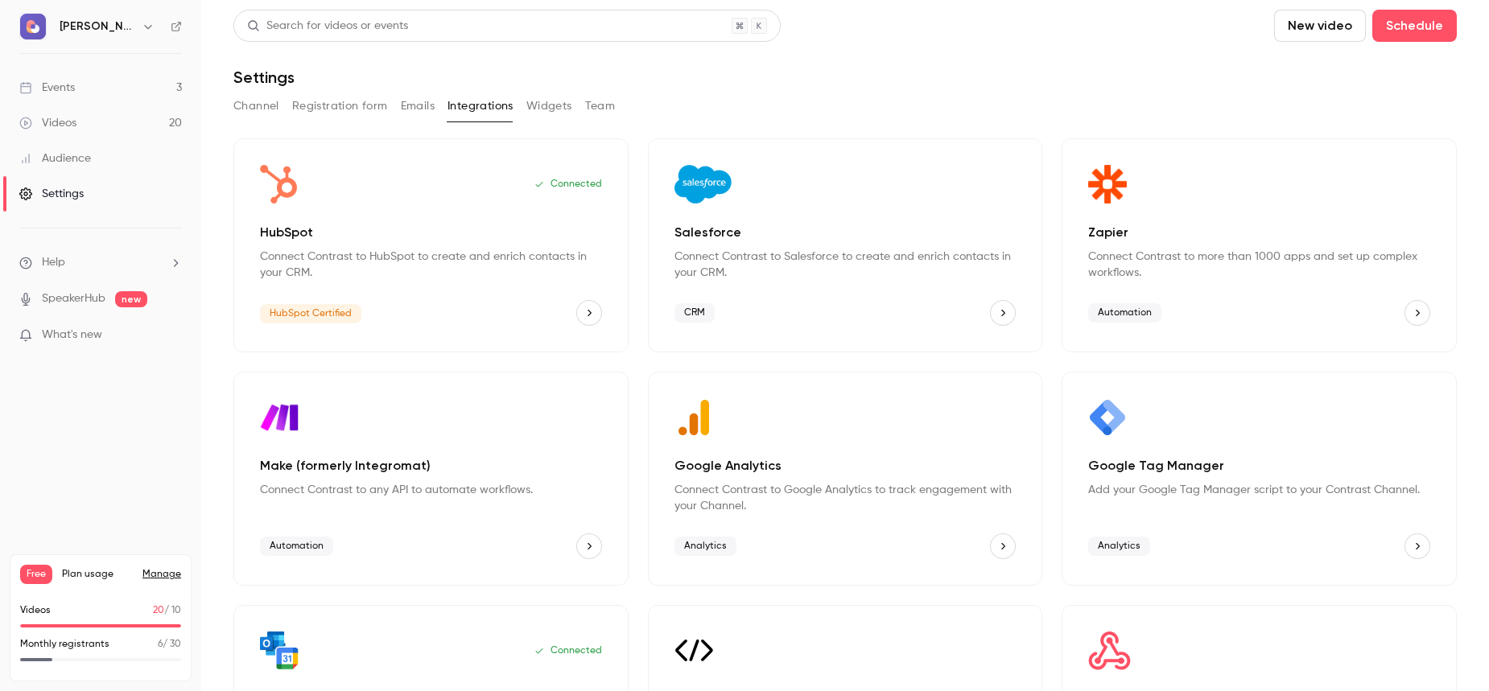
click at [406, 97] on button "Emails" at bounding box center [418, 106] width 34 height 26
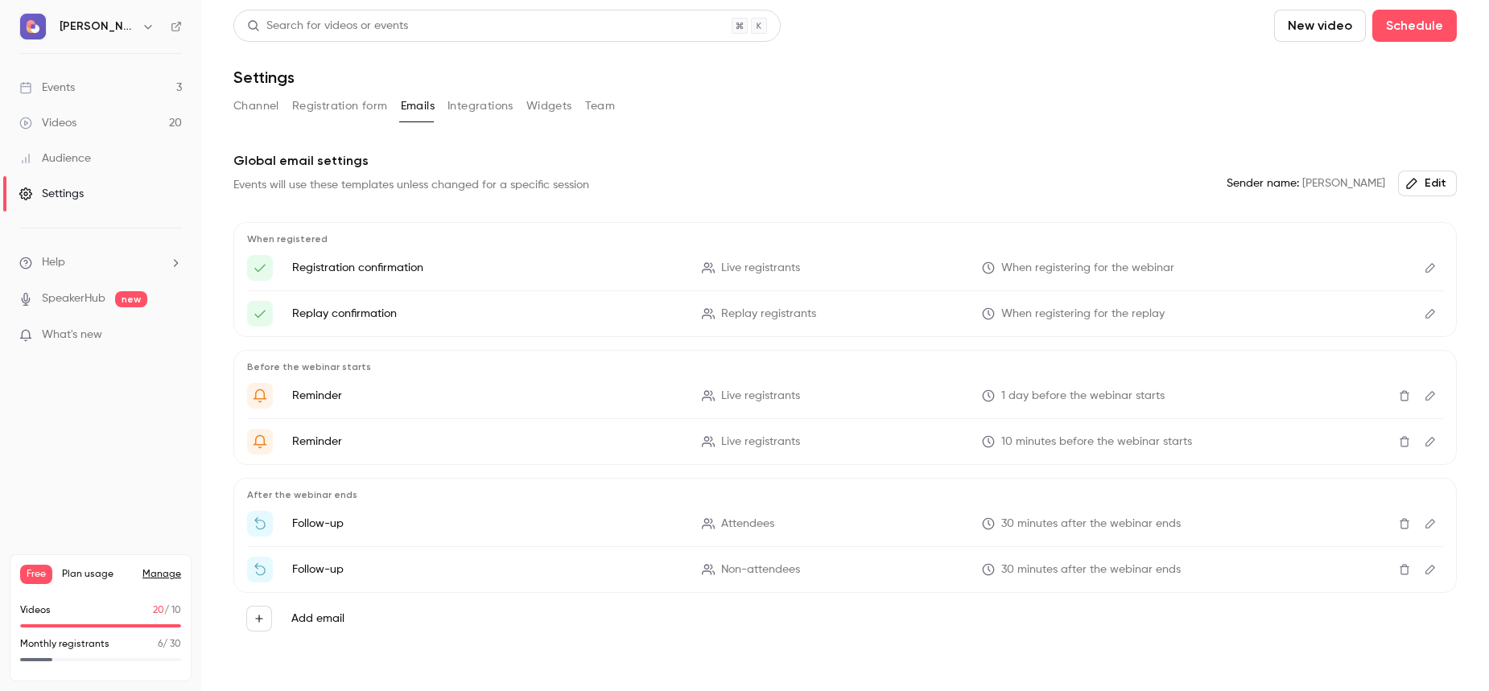
click at [345, 111] on button "Registration form" at bounding box center [340, 106] width 96 height 26
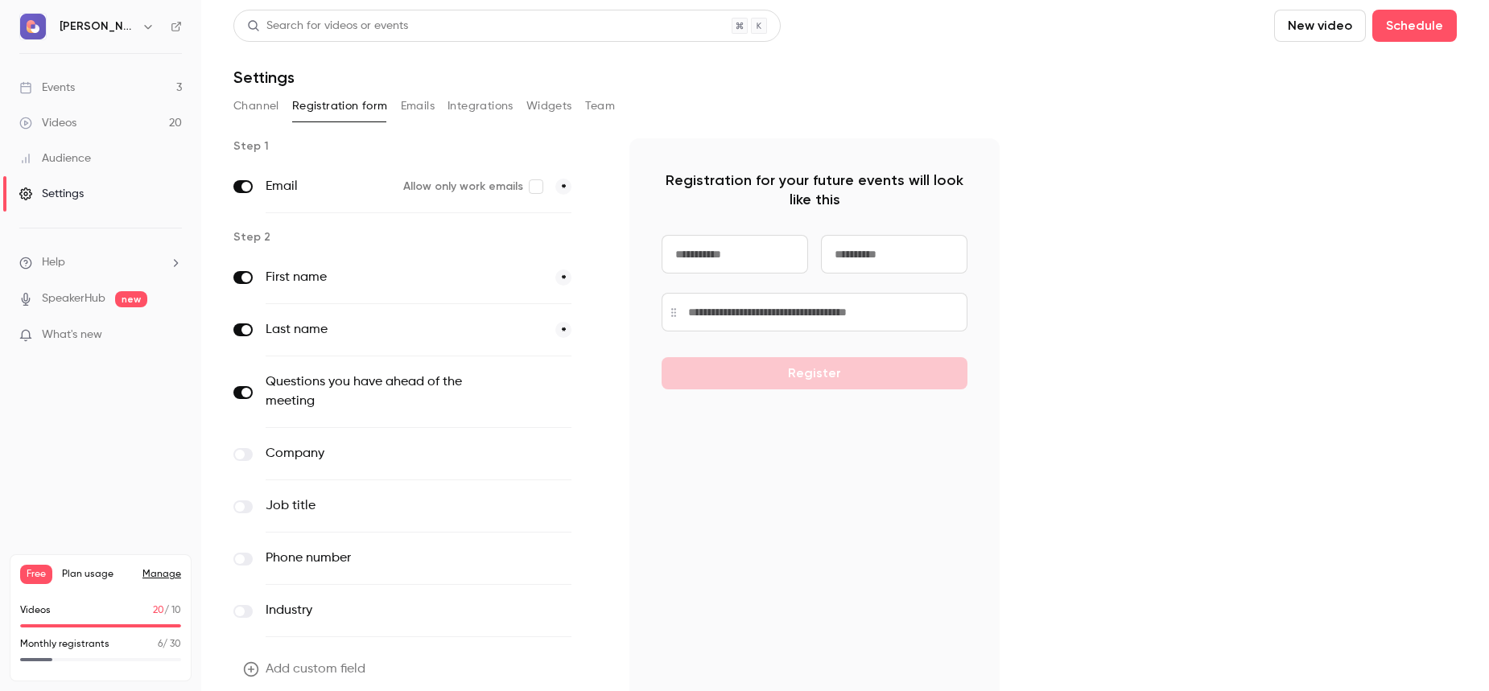
click at [261, 108] on button "Channel" at bounding box center [256, 106] width 46 height 26
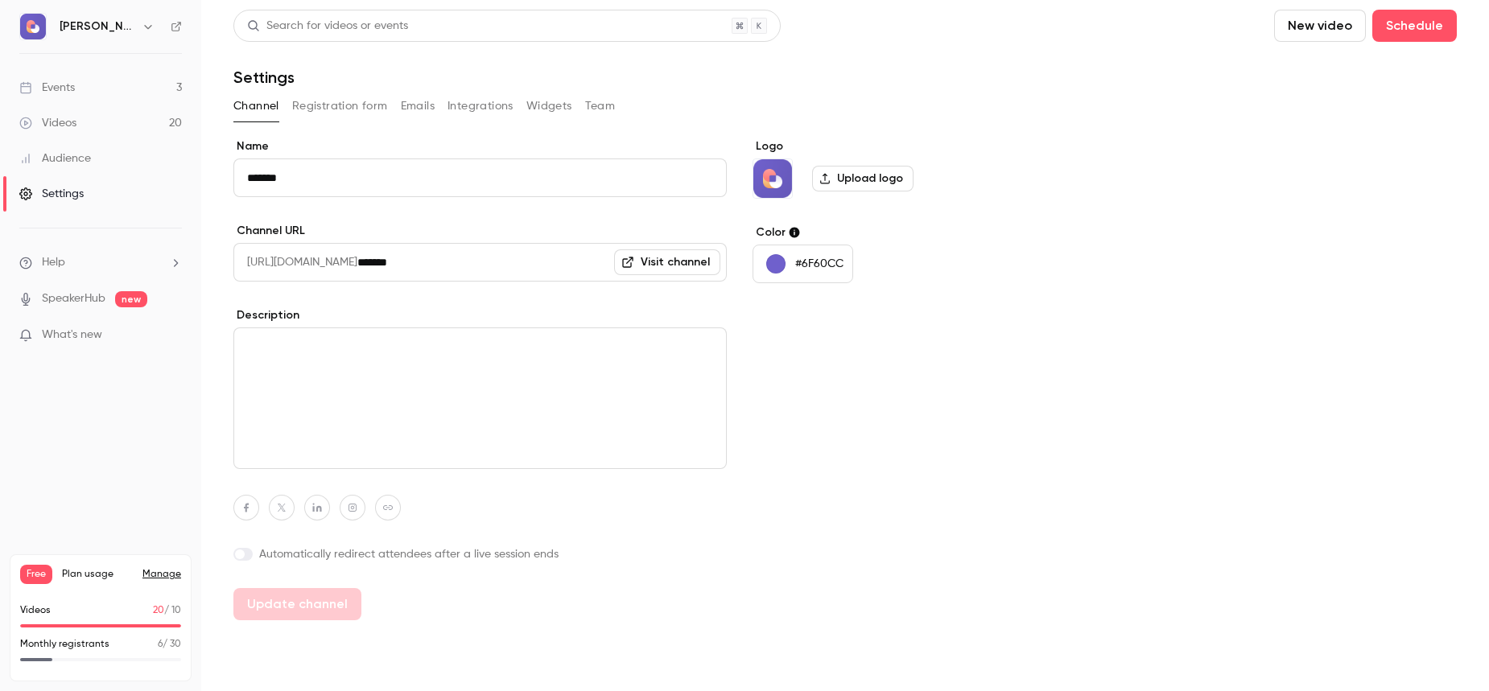
click at [126, 173] on link "Audience" at bounding box center [100, 158] width 201 height 35
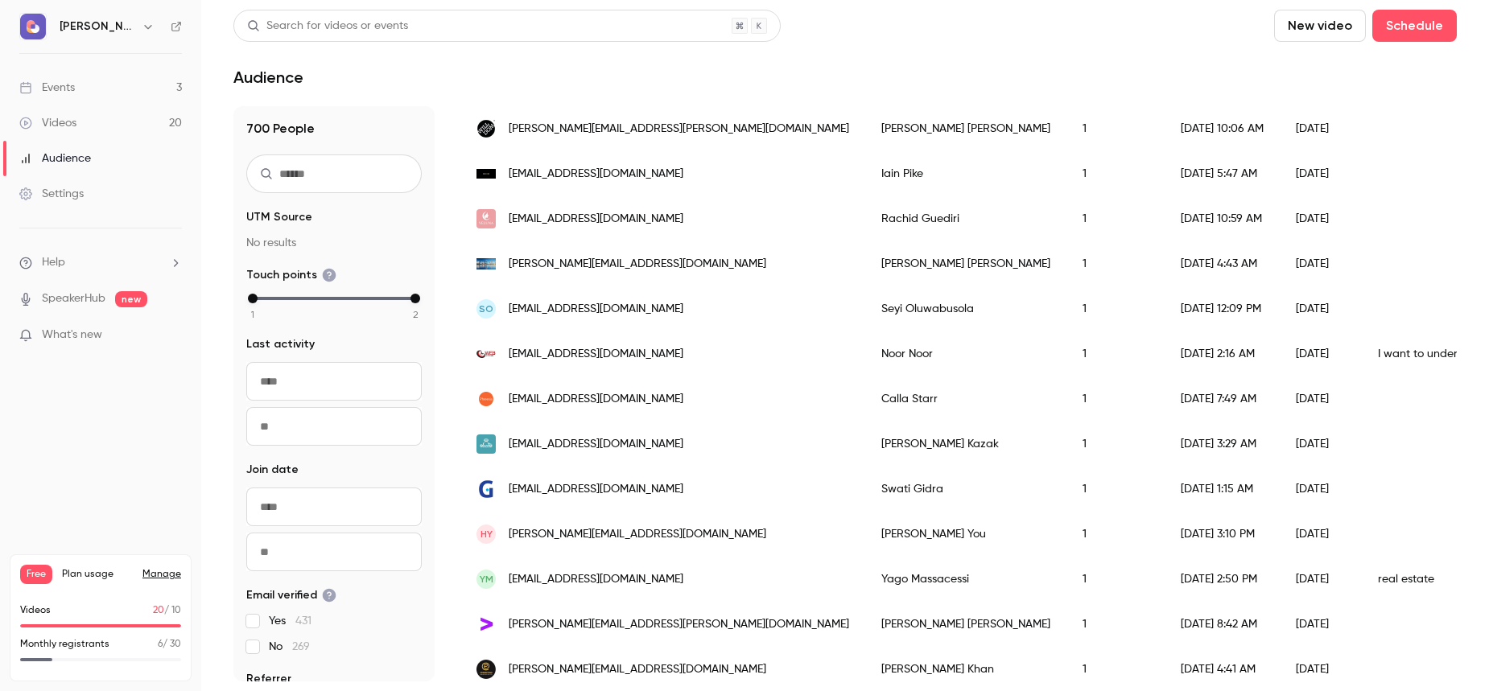
scroll to position [1205, 0]
click at [865, 624] on div "[PERSON_NAME]" at bounding box center [965, 622] width 201 height 45
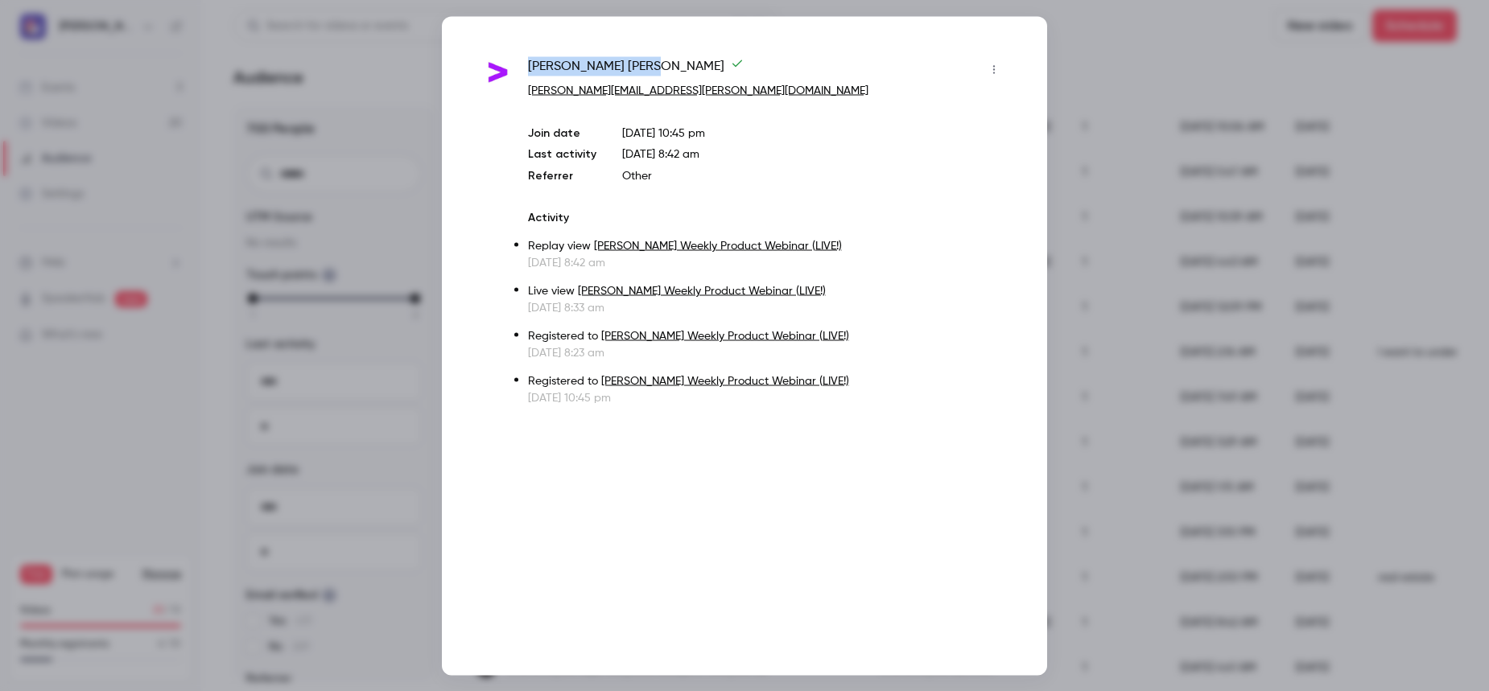
drag, startPoint x: 525, startPoint y: 61, endPoint x: 622, endPoint y: 59, distance: 97.4
click at [622, 59] on div "[PERSON_NAME] [PERSON_NAME][EMAIL_ADDRESS][PERSON_NAME][DOMAIN_NAME] Join date …" at bounding box center [744, 230] width 525 height 349
copy span "[PERSON_NAME]"
click at [1123, 79] on div at bounding box center [744, 345] width 1489 height 691
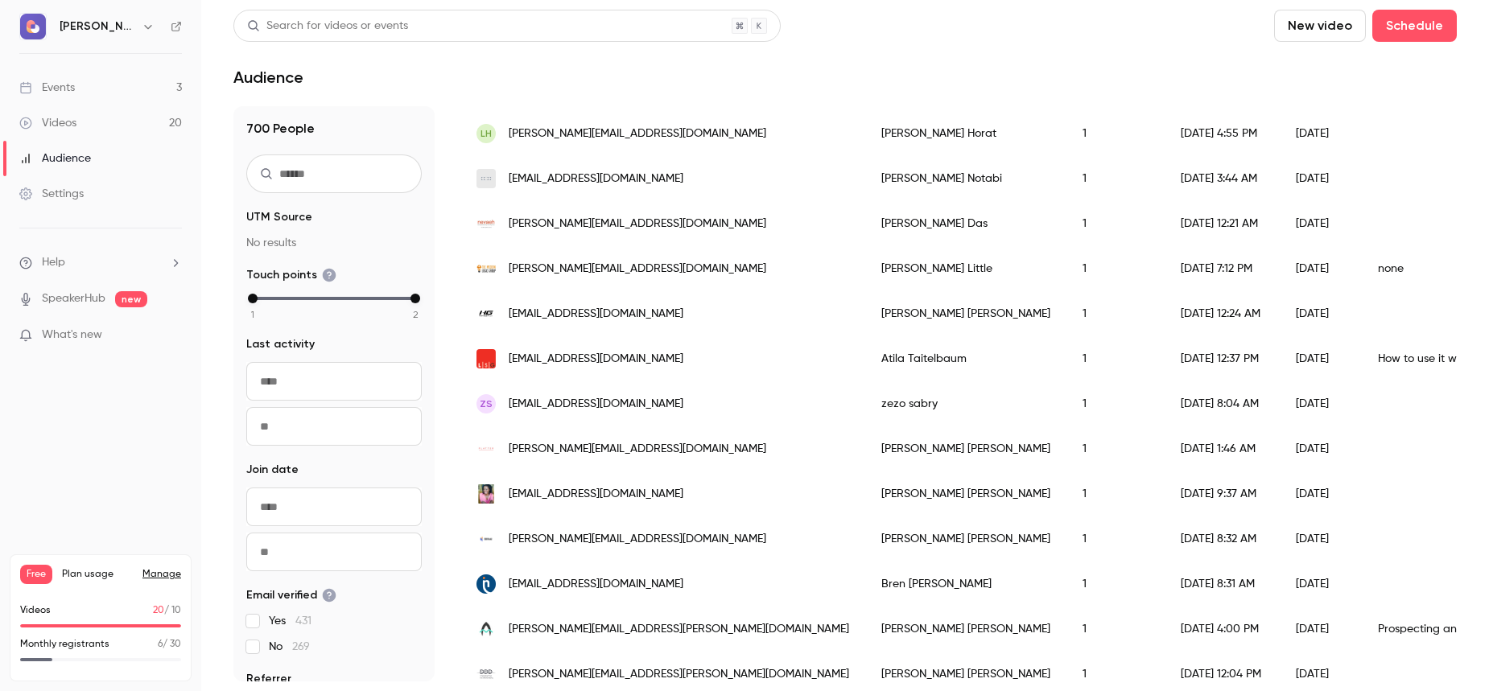
scroll to position [1980, 0]
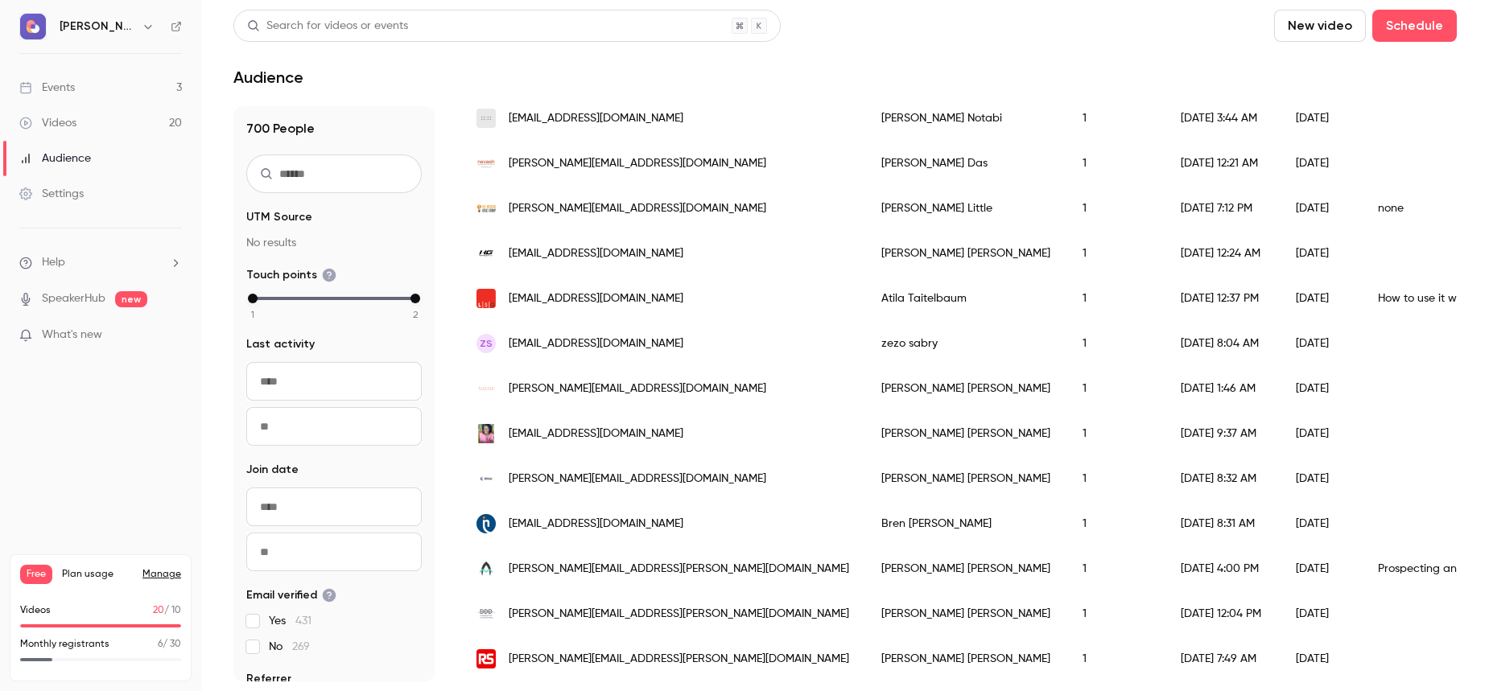
click at [1220, 27] on div "Search for videos or events New video Schedule" at bounding box center [844, 26] width 1223 height 32
